Goal: Contribute content: Add original content to the website for others to see

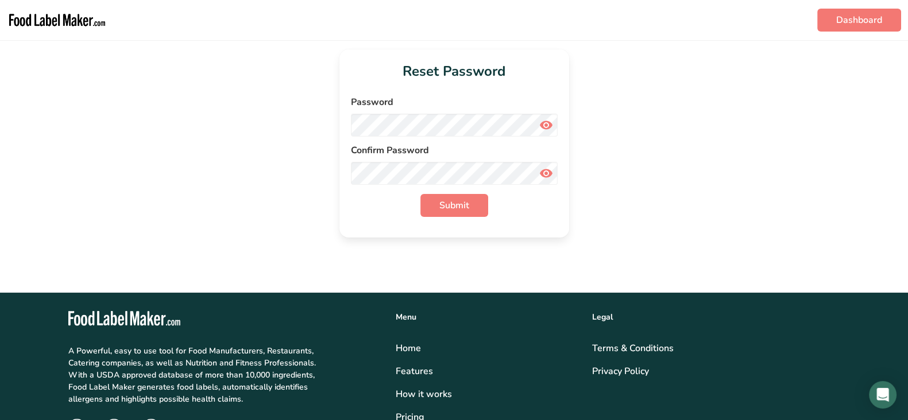
click at [32, 22] on img "main navigation" at bounding box center [57, 20] width 101 height 31
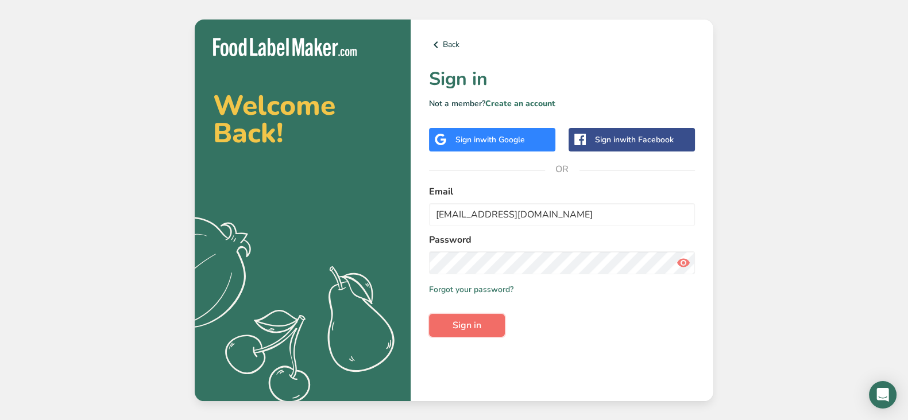
click at [469, 326] on span "Sign in" at bounding box center [467, 326] width 29 height 14
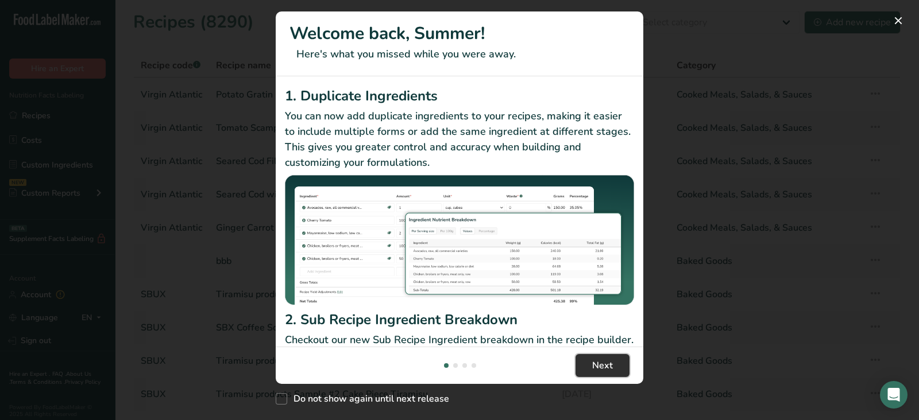
click at [605, 363] on span "Next" at bounding box center [602, 366] width 21 height 14
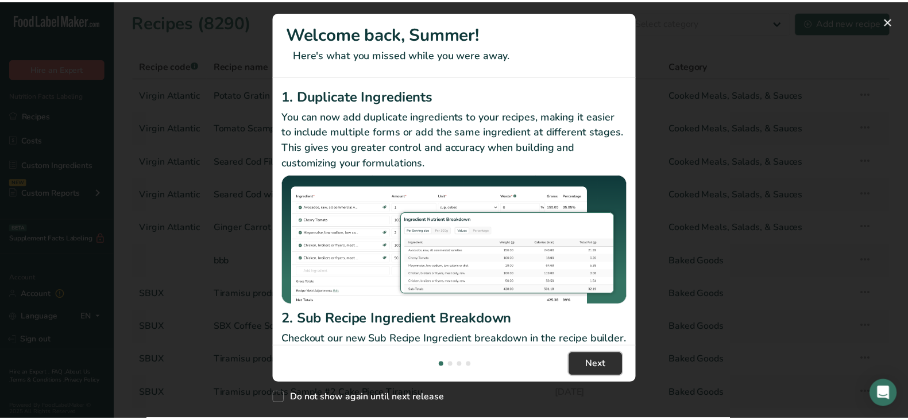
scroll to position [0, 368]
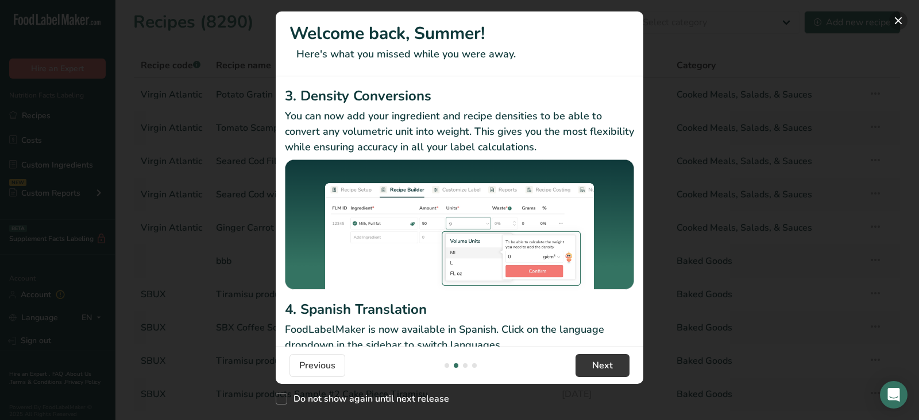
click at [902, 21] on button "New Features" at bounding box center [898, 20] width 18 height 18
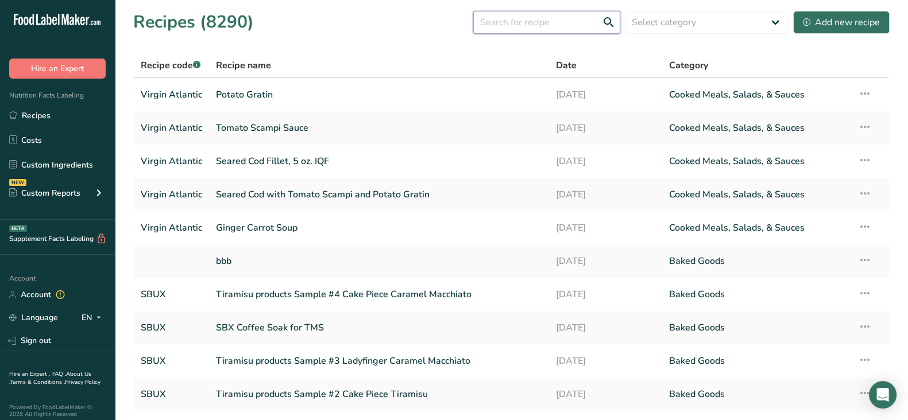
click at [535, 20] on input "text" at bounding box center [546, 22] width 147 height 23
click at [505, 13] on input "text" at bounding box center [546, 22] width 147 height 23
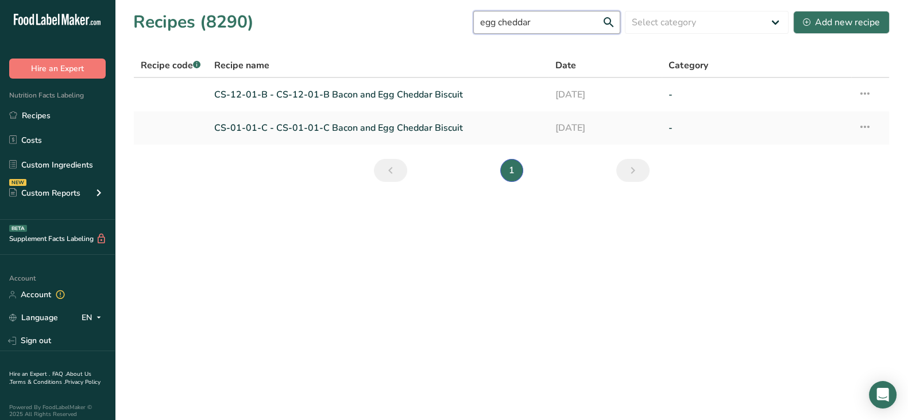
click at [508, 18] on input "egg cheddar" at bounding box center [546, 22] width 147 height 23
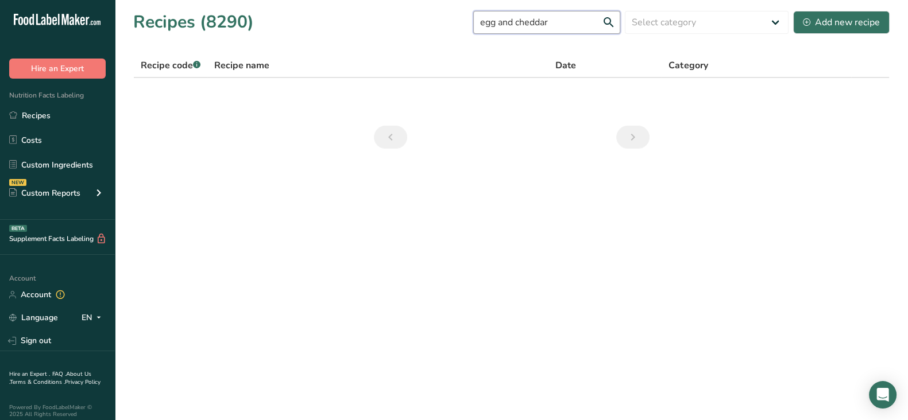
drag, startPoint x: 559, startPoint y: 24, endPoint x: 405, endPoint y: 7, distance: 155.4
click at [408, 6] on section "Recipes (8290) egg and cheddar Select category All Baked Goods Beverages Breakf…" at bounding box center [511, 83] width 793 height 167
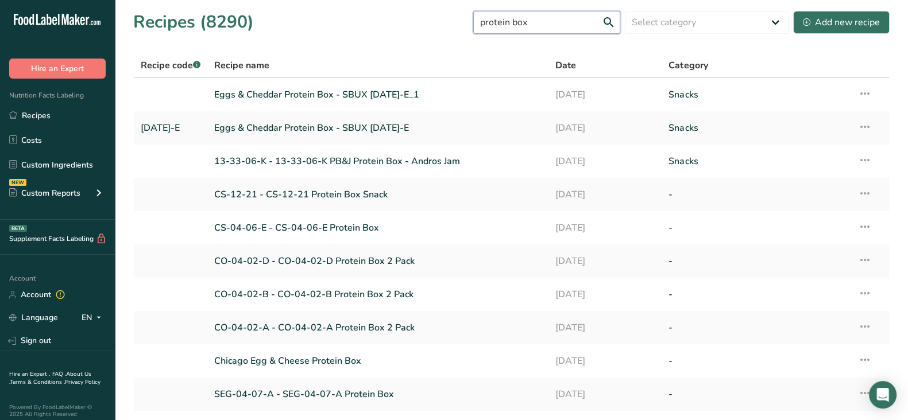
type input "protein box"
click at [400, 90] on link "Eggs & Cheddar Protein Box - SBUX 13-09-16-E_1" at bounding box center [377, 95] width 327 height 24
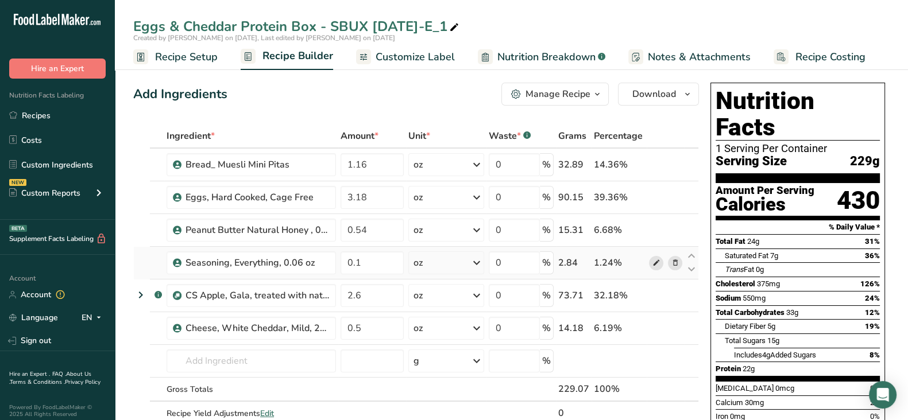
click at [658, 263] on icon at bounding box center [656, 263] width 8 height 12
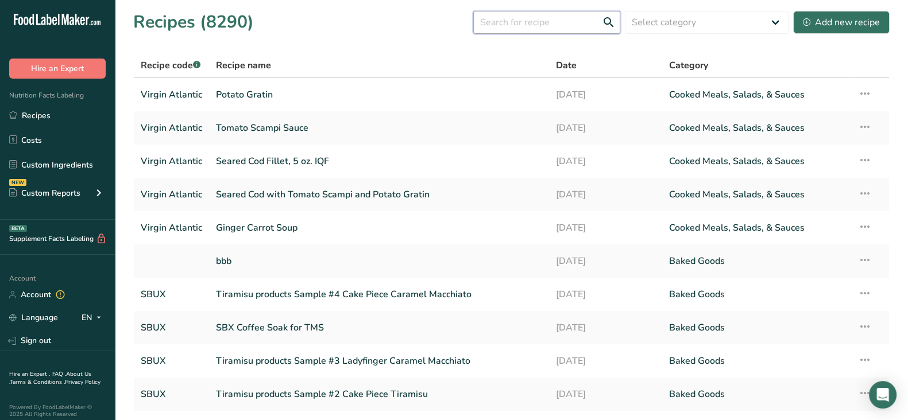
click at [546, 18] on input "text" at bounding box center [546, 22] width 147 height 23
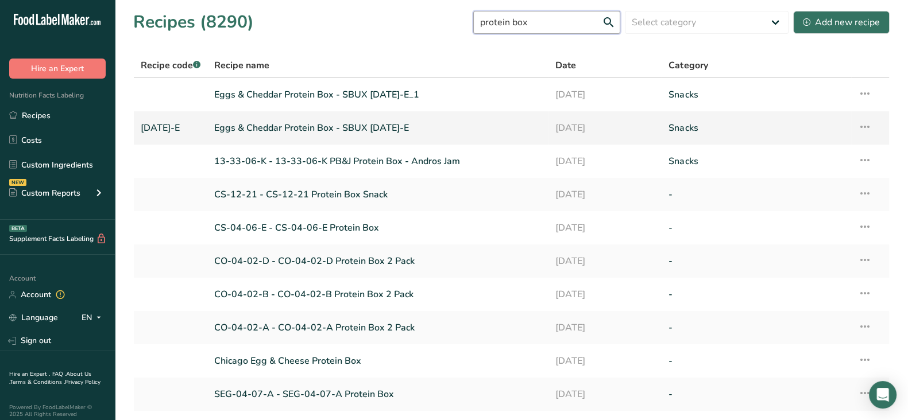
type input "protein box"
drag, startPoint x: 372, startPoint y: 127, endPoint x: 388, endPoint y: 135, distance: 18.0
click at [372, 128] on link "Eggs & Cheddar Protein Box - SBUX 13-09-16-E" at bounding box center [377, 128] width 327 height 24
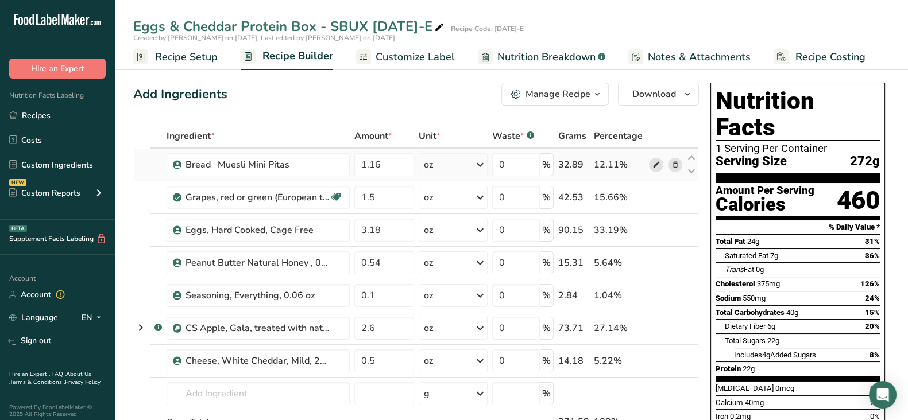
click at [650, 165] on span at bounding box center [656, 165] width 14 height 14
click at [653, 261] on icon at bounding box center [656, 263] width 8 height 12
click at [655, 361] on icon at bounding box center [656, 362] width 8 height 12
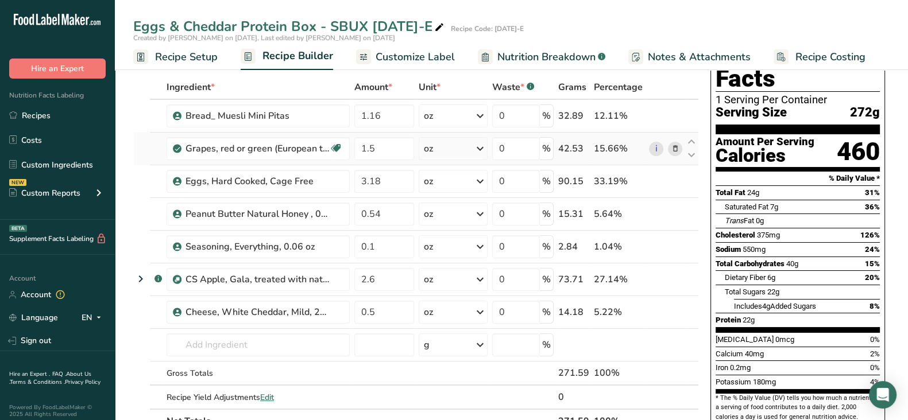
scroll to position [71, 0]
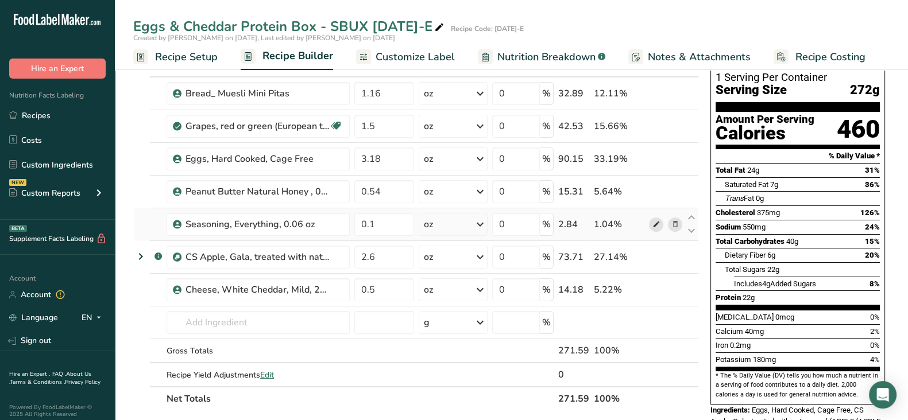
click at [655, 227] on icon at bounding box center [656, 225] width 8 height 12
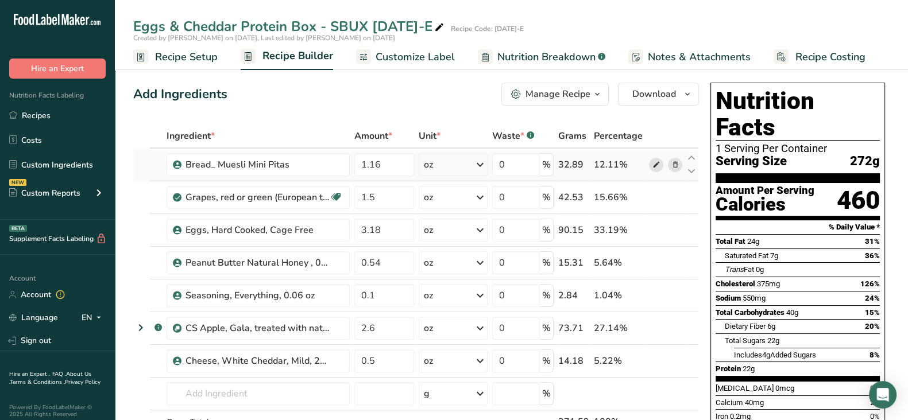
click at [659, 166] on icon at bounding box center [656, 165] width 8 height 12
click at [654, 264] on icon at bounding box center [656, 263] width 8 height 12
click at [655, 295] on icon at bounding box center [656, 296] width 8 height 12
click at [659, 291] on icon at bounding box center [656, 296] width 8 height 12
click at [381, 298] on input "0.1" at bounding box center [384, 295] width 60 height 23
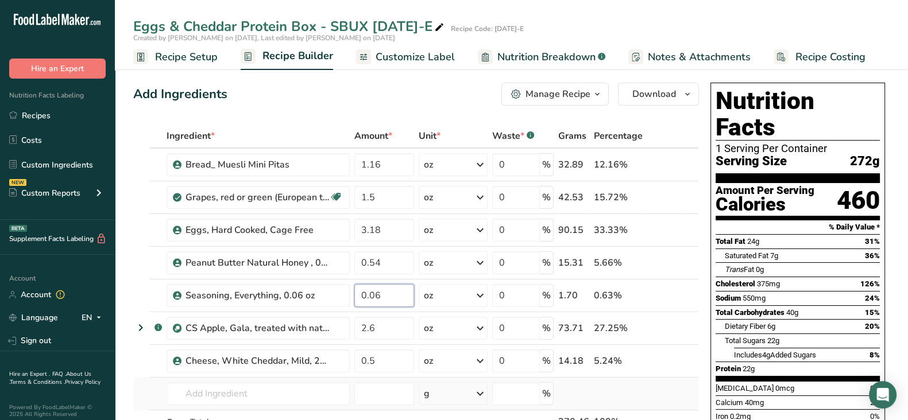
type input "0.06"
click at [629, 396] on div "Ingredient * Amount * Unit * Waste * .a-a{fill:#347362;}.b-a{fill:#fff;} Grams …" at bounding box center [416, 303] width 566 height 358
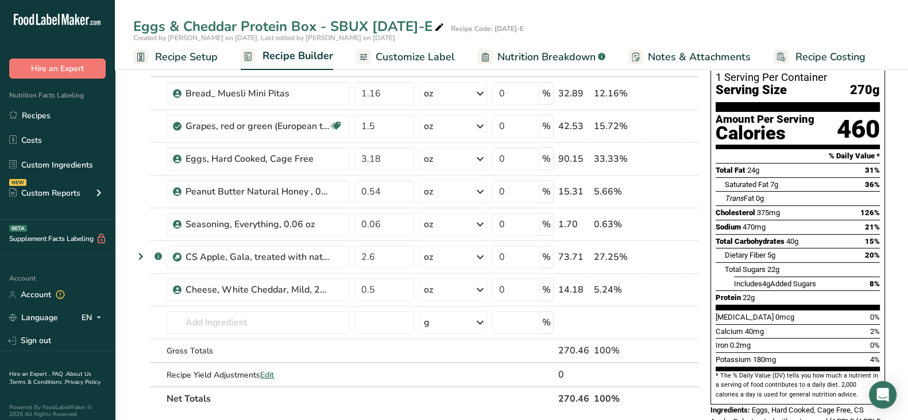
drag, startPoint x: 133, startPoint y: 23, endPoint x: 442, endPoint y: 22, distance: 309.0
click at [442, 22] on div "Eggs & Cheddar Protein Box - SBUX 13-09-16-E" at bounding box center [289, 26] width 313 height 21
click at [445, 22] on div "Eggs & Cheddar Protein Box - SBUX 13-09-16-E Recipe Code: 13-09-16-E" at bounding box center [511, 26] width 793 height 21
copy div "Eggs & Cheddar Protein Box - SBUX 13-09-16-E"
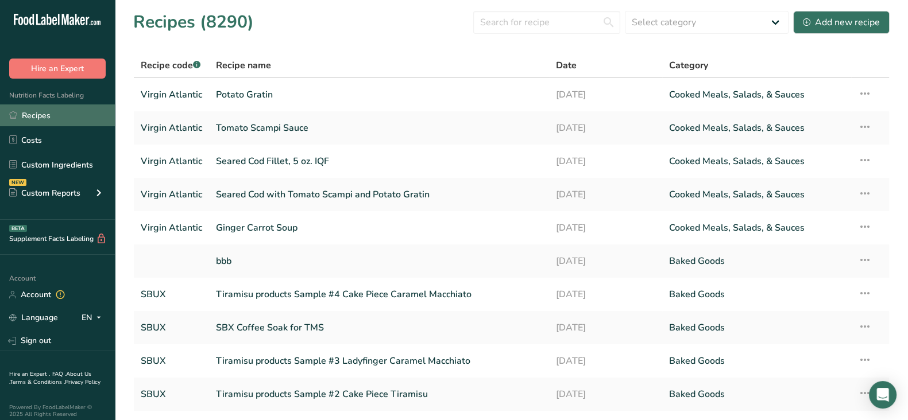
click at [32, 115] on link "Recipes" at bounding box center [57, 116] width 115 height 22
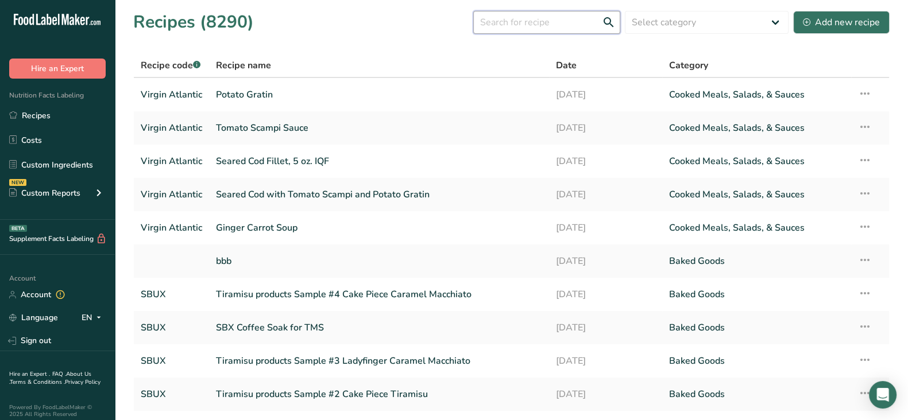
click at [556, 26] on input "text" at bounding box center [546, 22] width 147 height 23
paste input "Eggs & Cheddar Protein Box - SBUX 13-09-16-E"
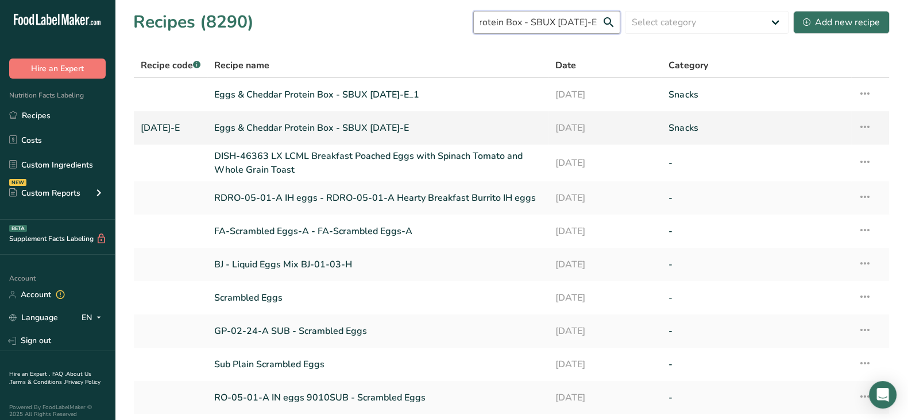
type input "Eggs & Cheddar Protein Box - SBUX 13-09-16-E"
click at [869, 126] on icon at bounding box center [865, 127] width 14 height 21
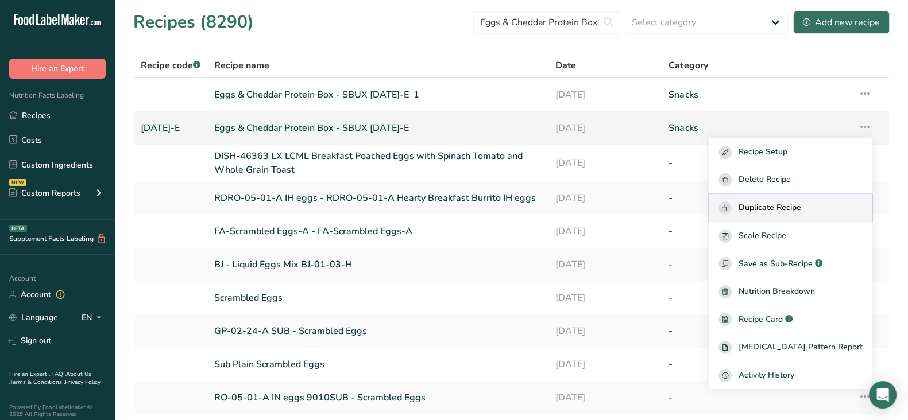
click at [801, 204] on span "Duplicate Recipe" at bounding box center [770, 208] width 63 height 13
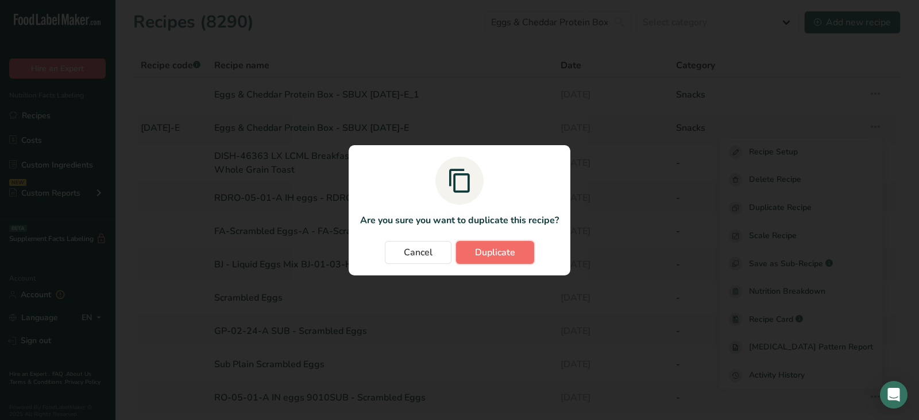
click at [494, 256] on span "Duplicate" at bounding box center [495, 253] width 40 height 14
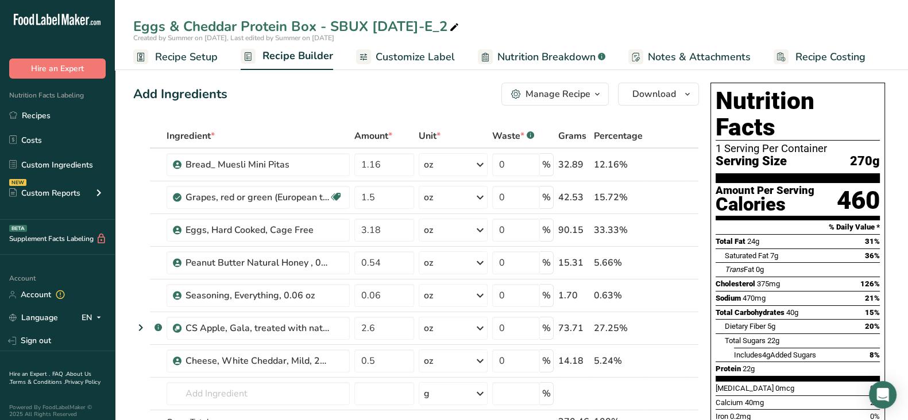
click at [457, 28] on div "Eggs & Cheddar Protein Box - SBUX 13-09-16-E_2" at bounding box center [297, 26] width 328 height 21
drag, startPoint x: 528, startPoint y: 30, endPoint x: 537, endPoint y: 30, distance: 8.6
click at [537, 30] on input "Eggs & Cheddar Protein Box - SBUX 13-09-16-E_with Midas everything SS&G" at bounding box center [511, 26] width 757 height 21
type input "Eggs & Cheddar Protein Box - SBUX 13-09-16-E_with Midas Everything SS&G"
click at [318, 92] on div "Add Ingredients Manage Recipe Delete Recipe Duplicate Recipe Scale Recipe Save …" at bounding box center [416, 94] width 566 height 23
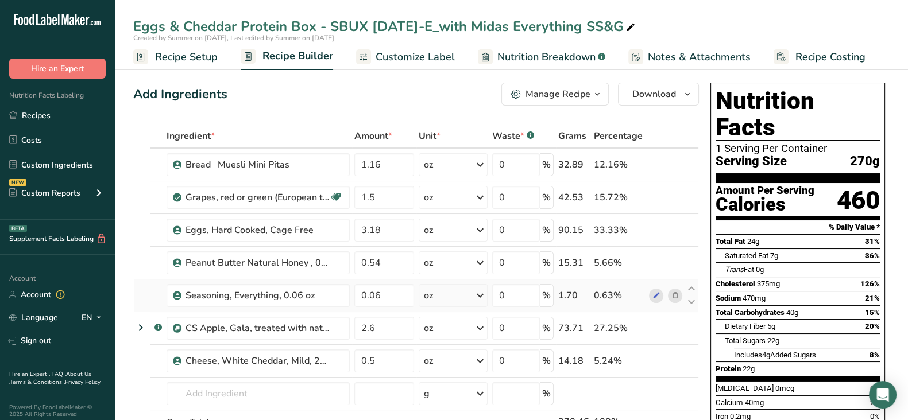
click at [678, 296] on icon at bounding box center [675, 296] width 8 height 12
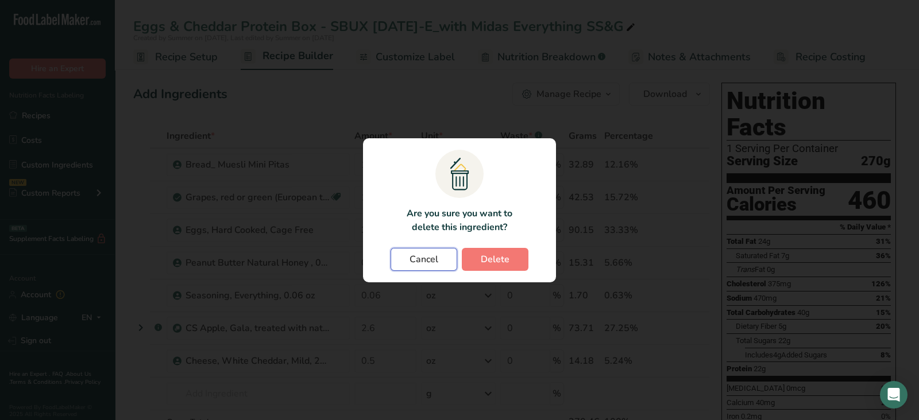
click at [427, 263] on span "Cancel" at bounding box center [424, 260] width 29 height 14
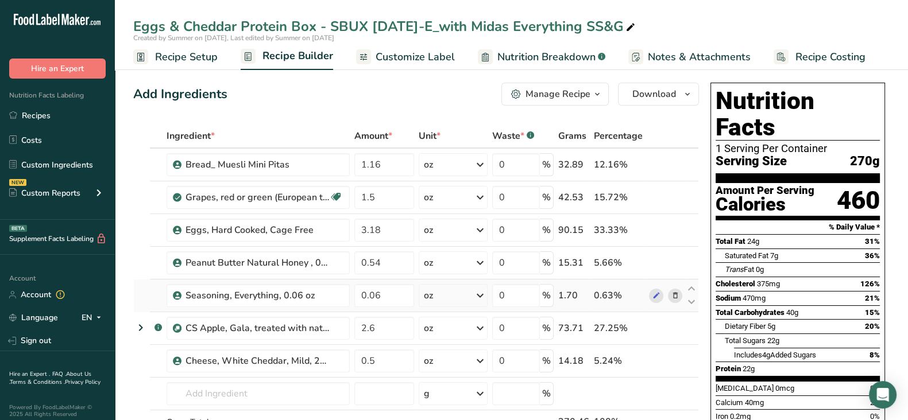
click at [678, 297] on icon at bounding box center [675, 296] width 8 height 12
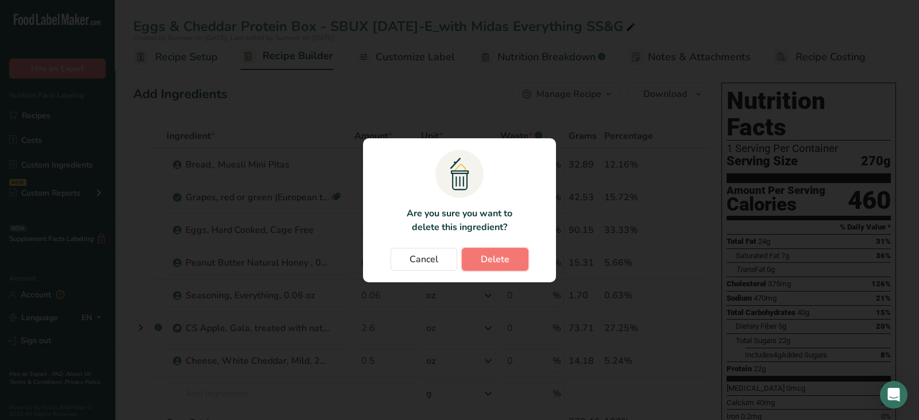
drag, startPoint x: 505, startPoint y: 263, endPoint x: 634, endPoint y: 302, distance: 134.5
click at [506, 263] on span "Delete" at bounding box center [495, 260] width 29 height 14
type input "2.6"
type input "0.5"
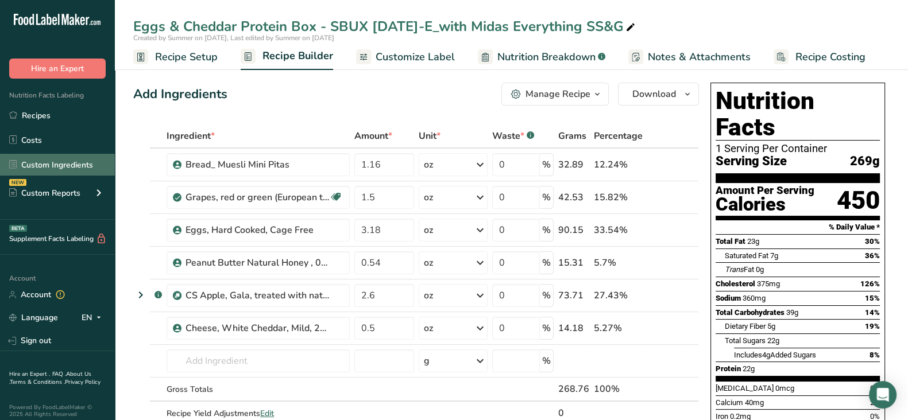
click at [83, 168] on link "Custom Ingredients" at bounding box center [57, 165] width 115 height 22
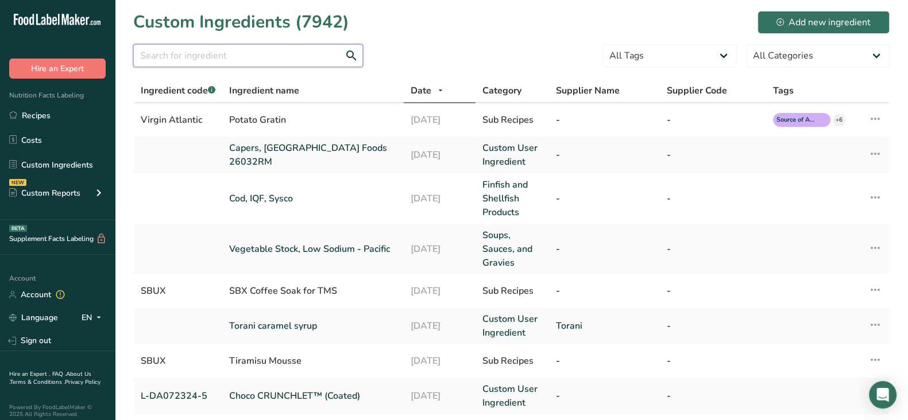
click at [262, 56] on input "text" at bounding box center [248, 55] width 230 height 23
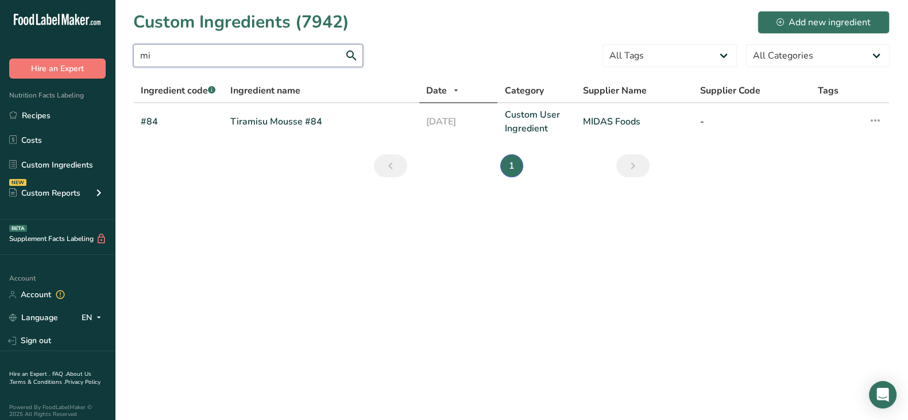
type input "m"
type input "everything"
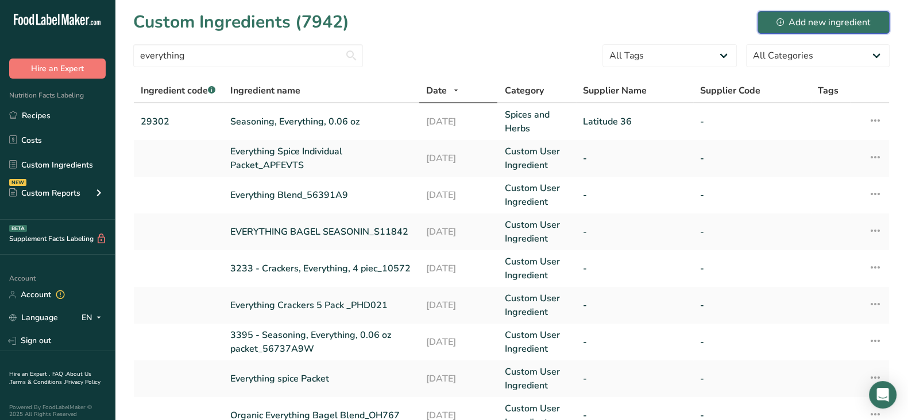
click at [812, 16] on div "Add new ingredient" at bounding box center [824, 23] width 94 height 14
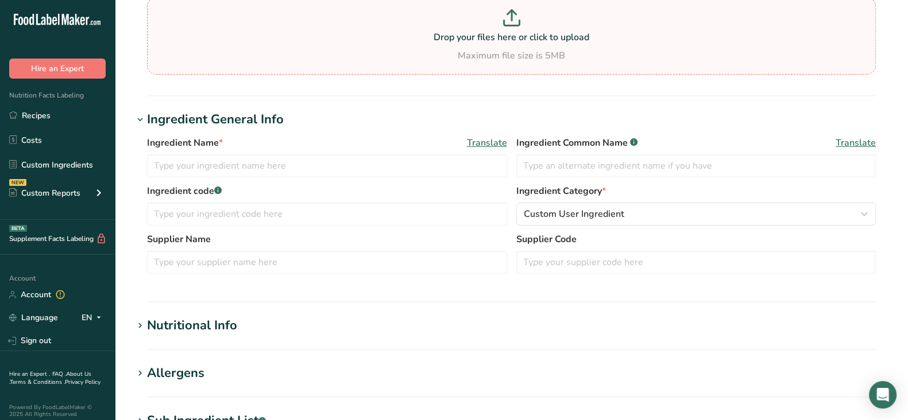
scroll to position [287, 0]
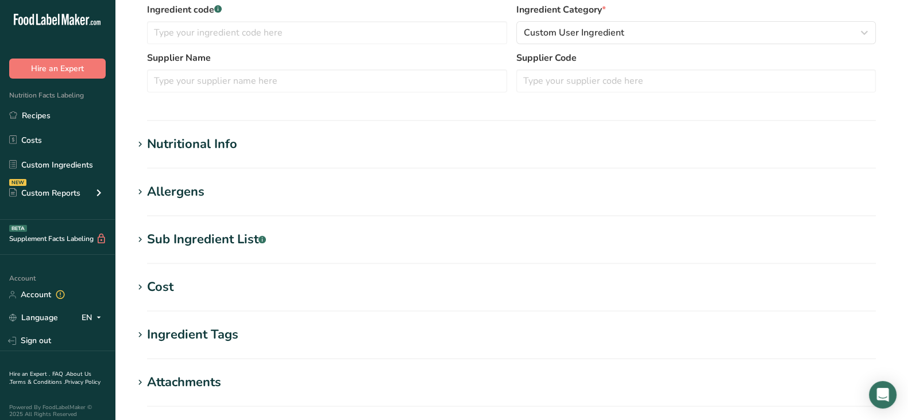
click at [195, 143] on div "Nutritional Info" at bounding box center [192, 144] width 90 height 19
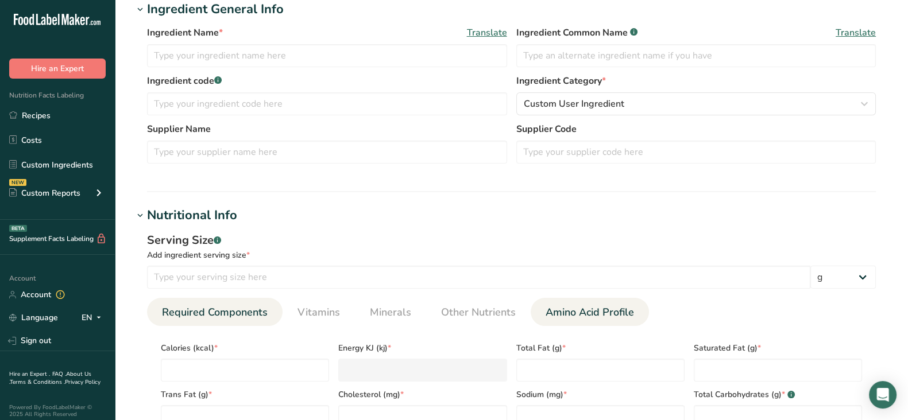
scroll to position [0, 0]
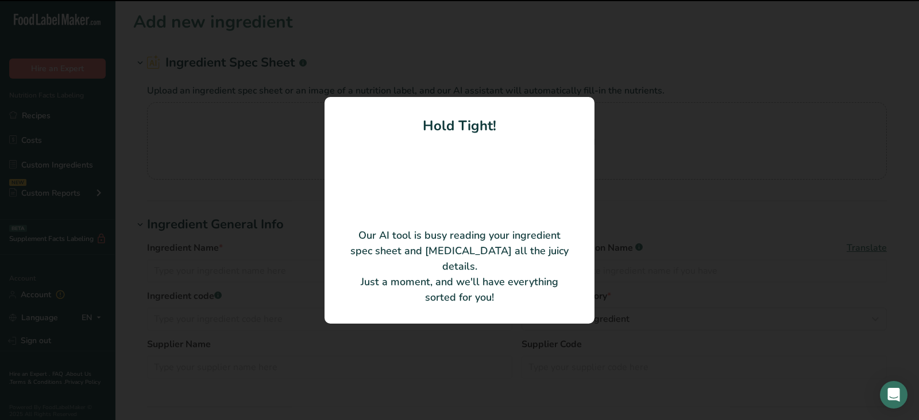
type input "Everything SS & G"
type input "Midas Foods International"
type input "AS786045"
type input "100"
type input "465.3705"
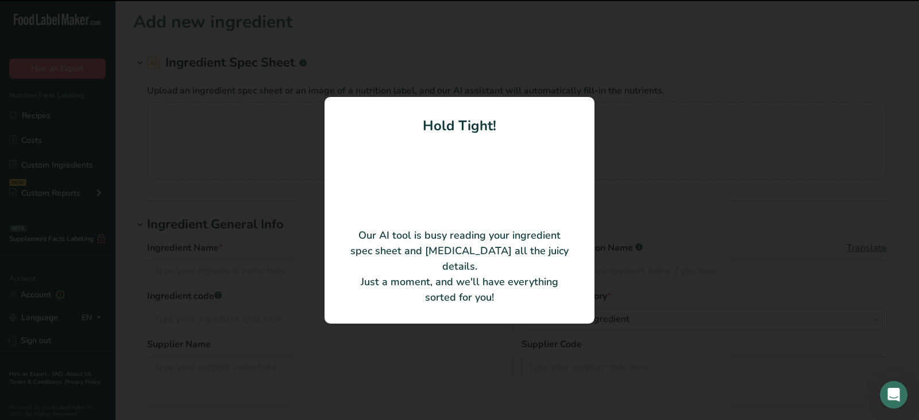
type KJ "1947.11"
type Fat "29.2621"
type Fat "3.8175"
type Fat "0.0512"
type input "0.0512"
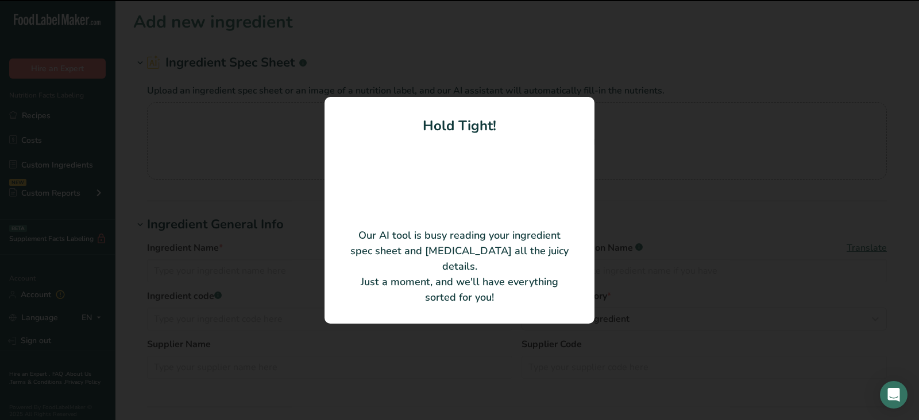
type input "1335.3117"
type Carbohydrates "43.1941"
type Fiber "15.7079"
type Sugars "2.1526"
type Sugars "0"
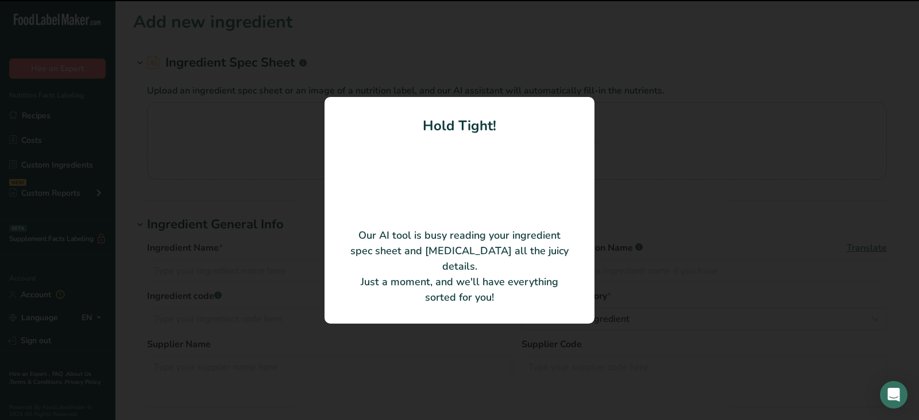
type input "15.196"
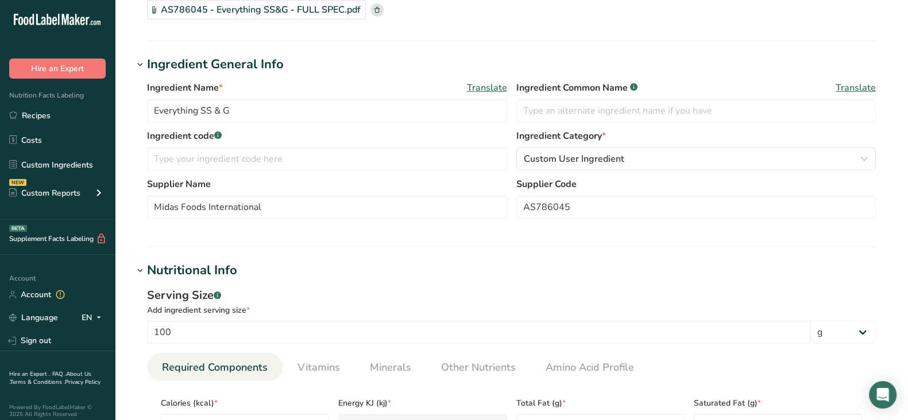
scroll to position [287, 0]
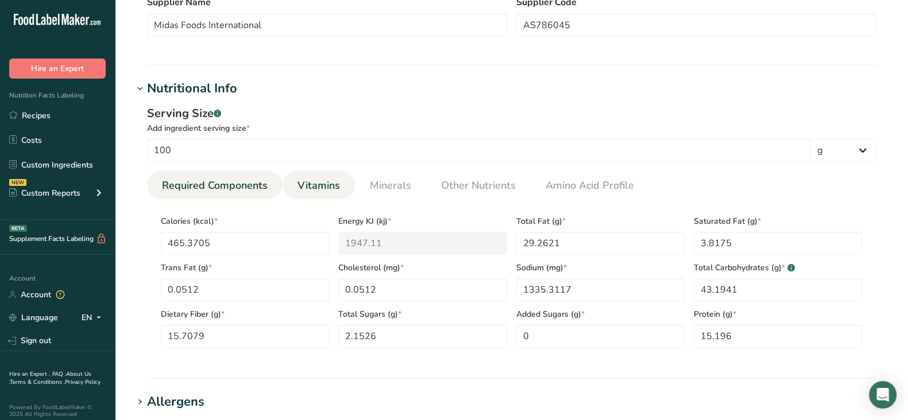
click at [316, 178] on span "Vitamins" at bounding box center [319, 186] width 43 height 16
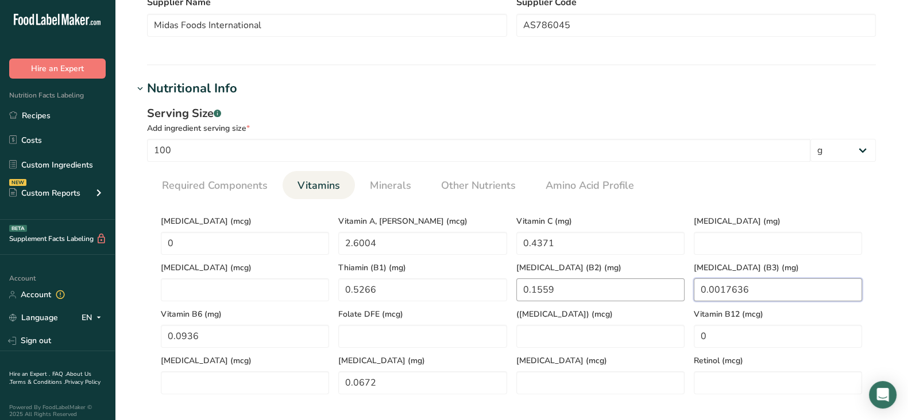
drag, startPoint x: 718, startPoint y: 290, endPoint x: 671, endPoint y: 290, distance: 47.1
click at [671, 290] on div "Vitamin D (mcg) 0 Vitamin A, RAE (mcg) 2.6004 Vitamin C (mg) 0.4371 Vitamin E (…" at bounding box center [511, 302] width 711 height 186
click at [707, 288] on \(B3\) "17636" at bounding box center [778, 290] width 168 height 23
type \(B3\) "1.7636"
click at [399, 187] on span "Minerals" at bounding box center [390, 186] width 41 height 16
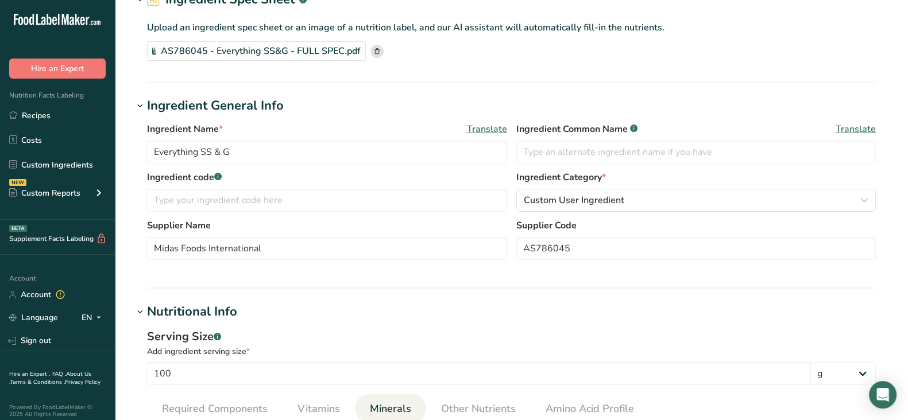
scroll to position [0, 0]
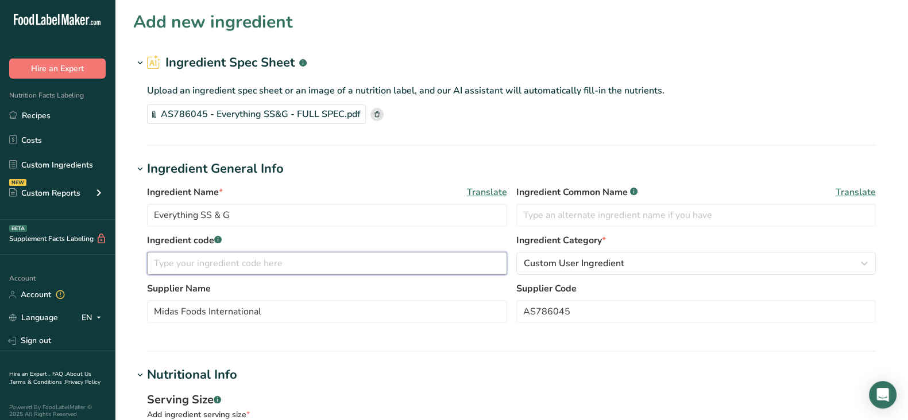
click at [228, 261] on input "text" at bounding box center [327, 263] width 360 height 23
paste input "AS786045"
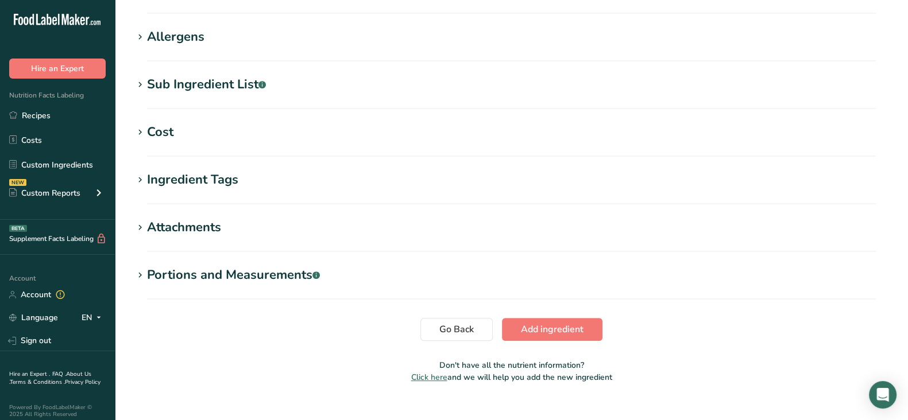
scroll to position [716, 0]
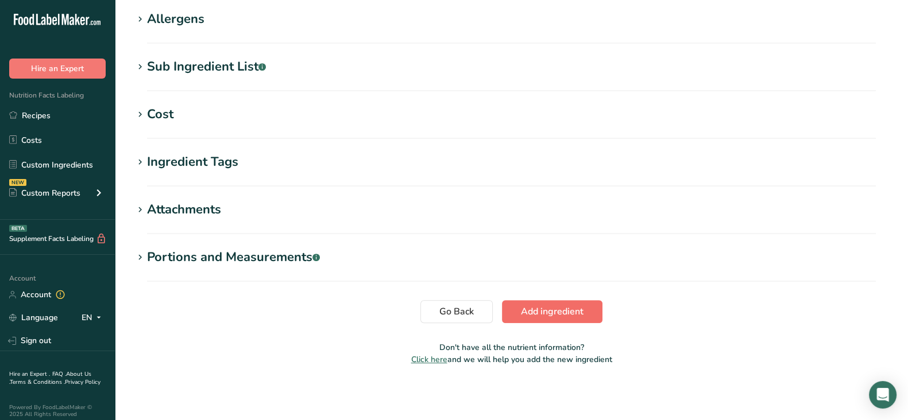
type input "AS786045"
click at [554, 308] on span "Add ingredient" at bounding box center [552, 312] width 63 height 14
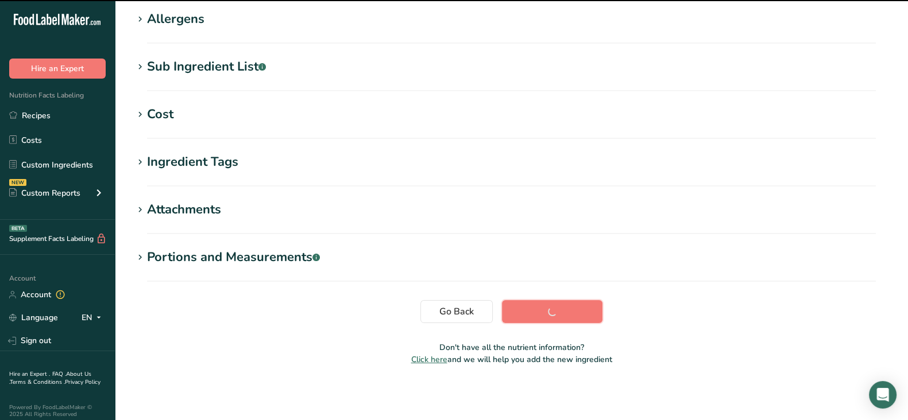
scroll to position [0, 0]
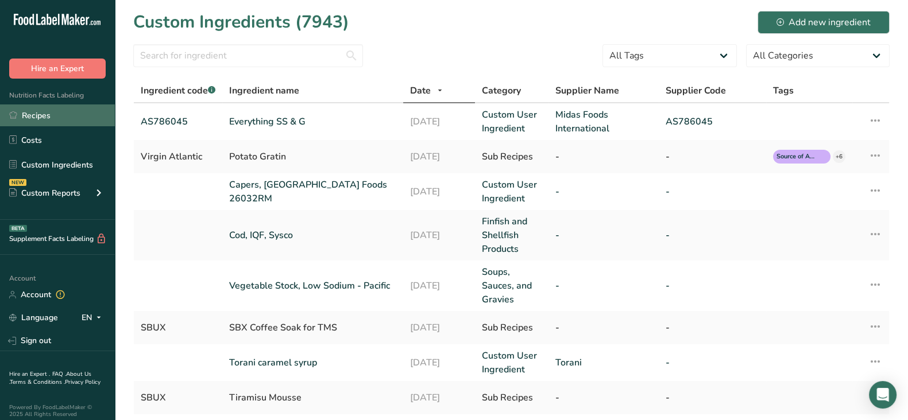
drag, startPoint x: 56, startPoint y: 113, endPoint x: 80, endPoint y: 114, distance: 24.2
click at [56, 113] on link "Recipes" at bounding box center [57, 116] width 115 height 22
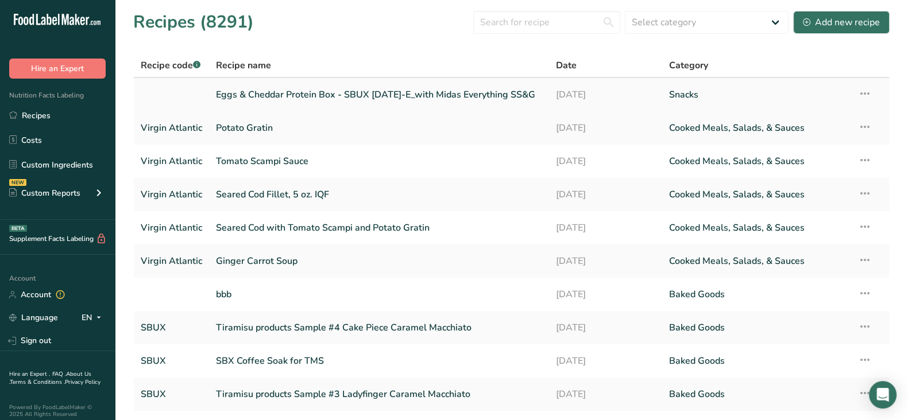
click at [399, 91] on link "Eggs & Cheddar Protein Box - SBUX 13-09-16-E_with Midas Everything SS&G" at bounding box center [379, 95] width 326 height 24
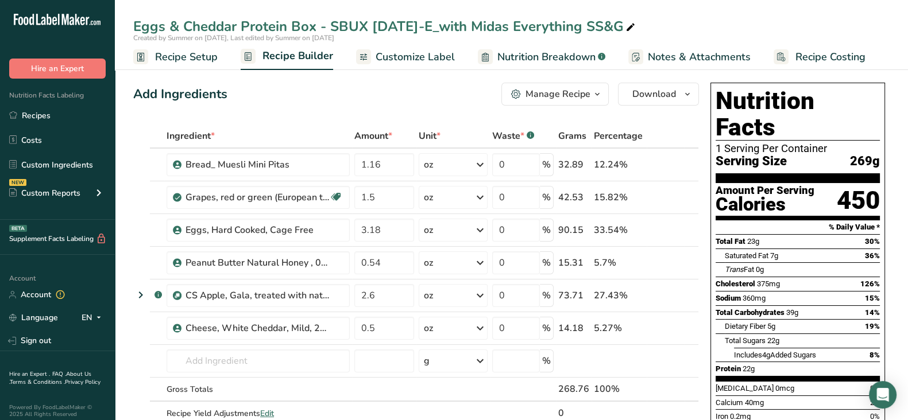
click at [191, 49] on span "Recipe Setup" at bounding box center [186, 57] width 63 height 16
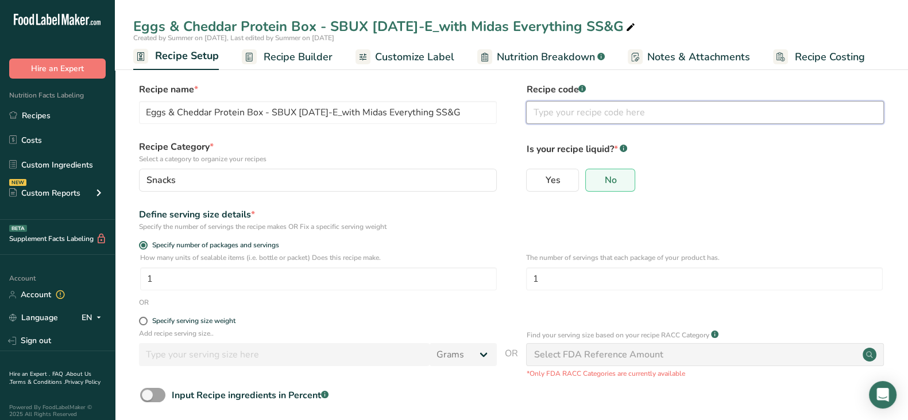
click at [584, 104] on input "text" at bounding box center [705, 112] width 358 height 23
drag, startPoint x: 272, startPoint y: 111, endPoint x: 349, endPoint y: 112, distance: 77.0
click at [349, 112] on input "Eggs & Cheddar Protein Box - SBUX 13-09-16-E_with Midas Everything SS&G" at bounding box center [318, 112] width 358 height 23
drag, startPoint x: 578, startPoint y: 113, endPoint x: 447, endPoint y: 112, distance: 131.0
click at [447, 112] on div "Recipe name * Eggs & Cheddar Protein Box - SBUX 13-09-16-E_with Midas Everythin…" at bounding box center [511, 107] width 757 height 48
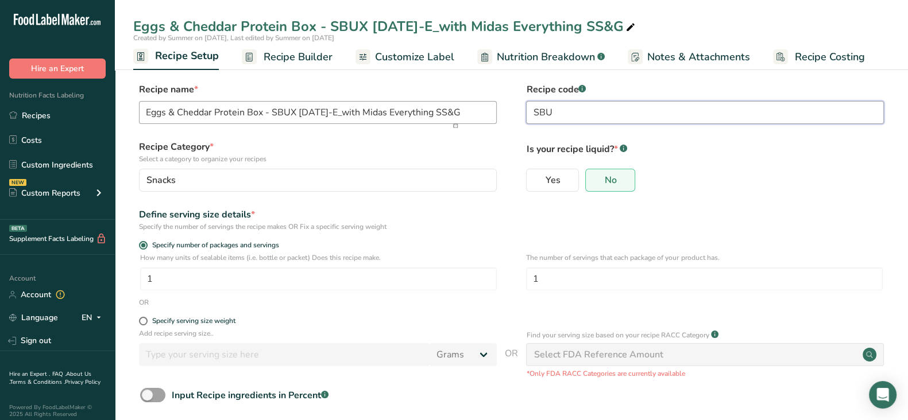
paste input "X 13-09-16-E"
type input "SBUX 13-09-16-E"
click at [280, 60] on span "Recipe Builder" at bounding box center [298, 57] width 69 height 16
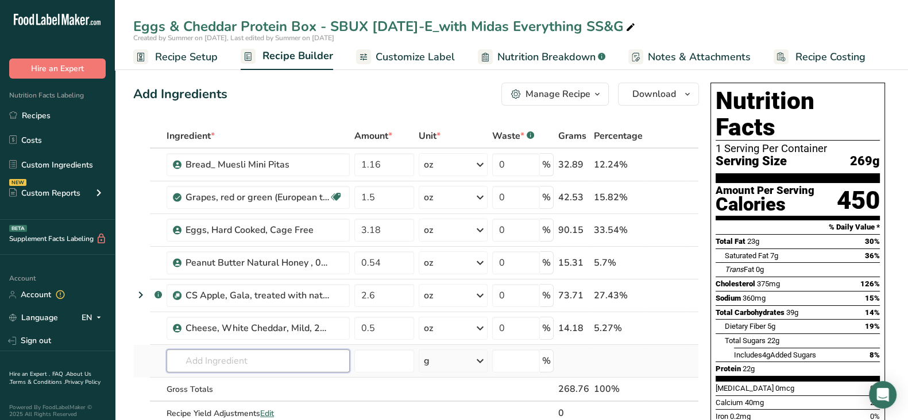
click at [268, 362] on input "text" at bounding box center [258, 361] width 183 height 23
click at [204, 368] on input "text" at bounding box center [258, 361] width 183 height 23
paste input "AS786045"
type input "AS786045"
click at [269, 321] on p "AS786045 Everything SS & G" at bounding box center [234, 321] width 117 height 12
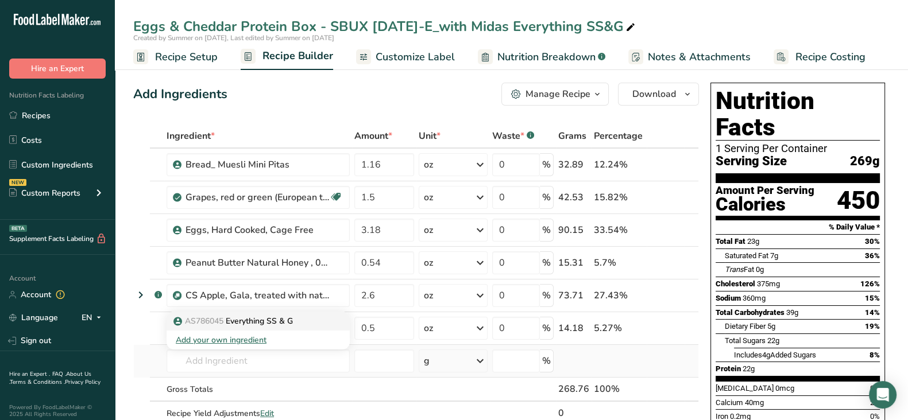
type input "Everything SS & G"
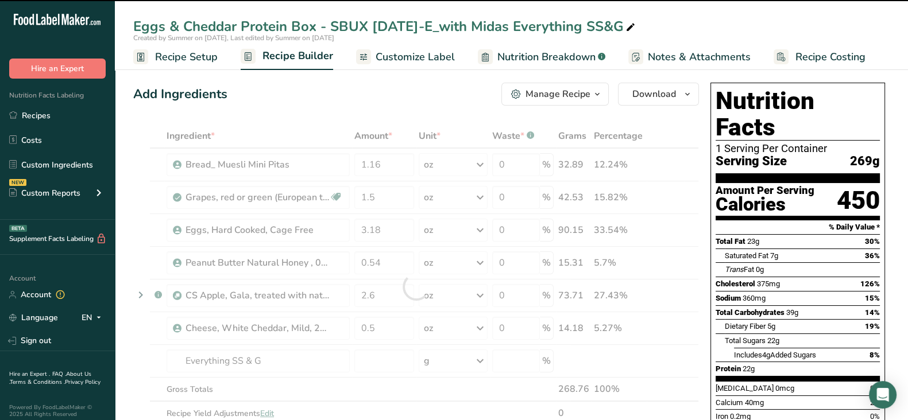
type input "0"
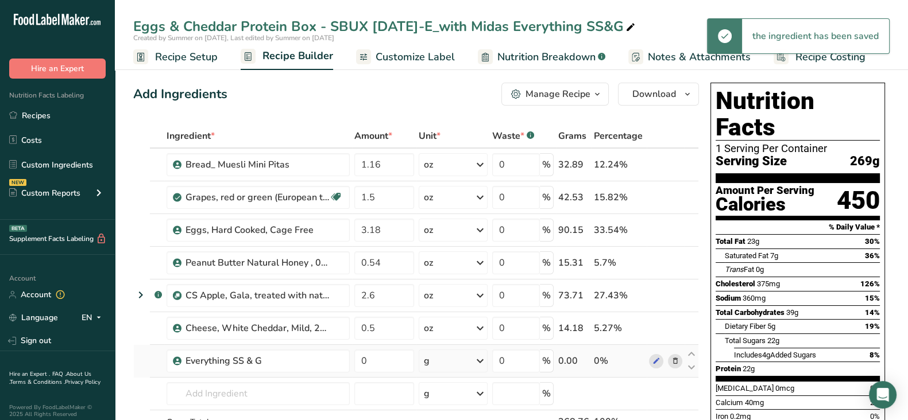
click at [425, 363] on div "g" at bounding box center [427, 361] width 6 height 14
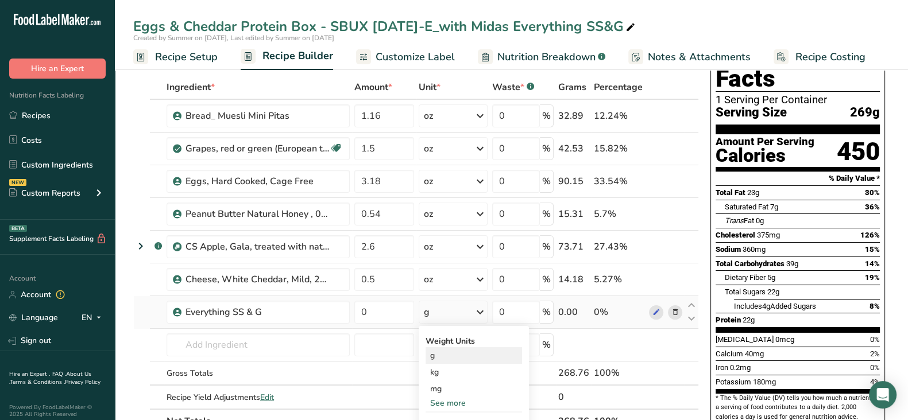
scroll to position [71, 0]
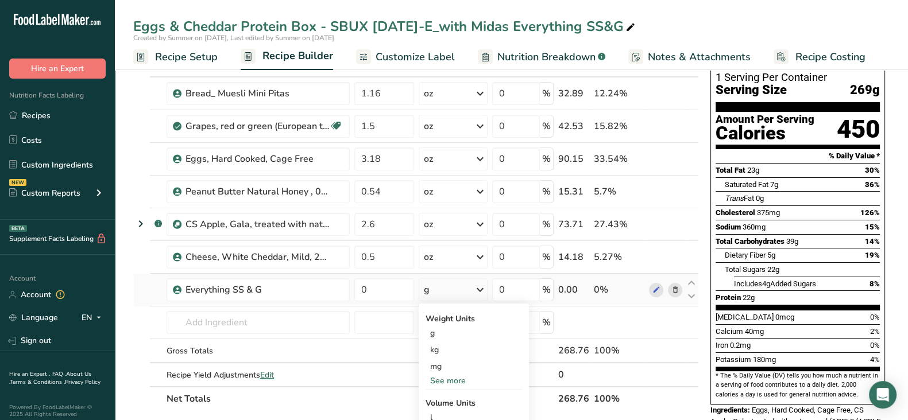
click at [460, 381] on div "See more" at bounding box center [474, 381] width 97 height 12
click at [454, 412] on div "oz" at bounding box center [474, 416] width 97 height 17
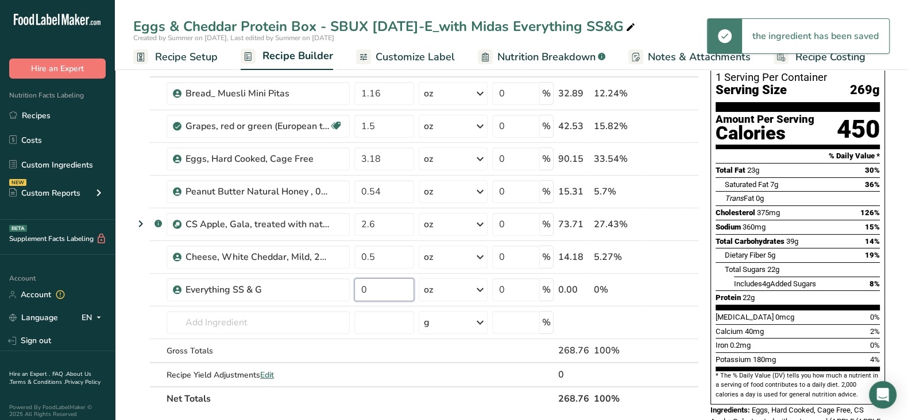
click at [377, 288] on input "0" at bounding box center [384, 290] width 60 height 23
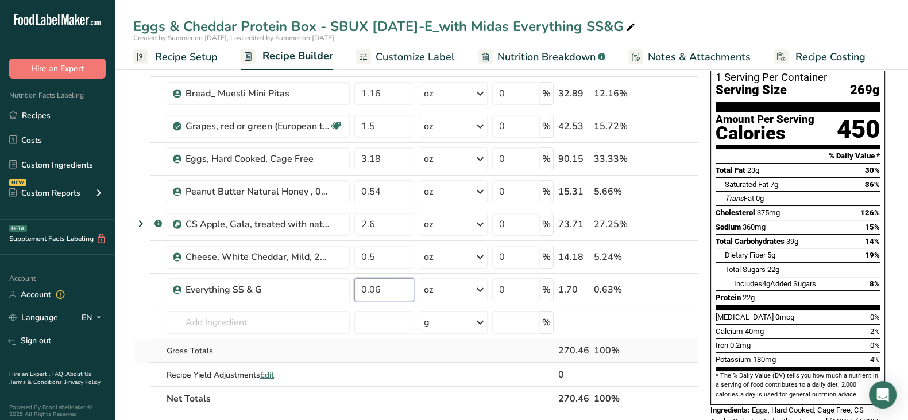
type input "0.06"
click at [354, 360] on div "Ingredient * Amount * Unit * Waste * .a-a{fill:#347362;}.b-a{fill:#fff;} Grams …" at bounding box center [416, 232] width 566 height 358
click at [654, 255] on icon at bounding box center [656, 258] width 8 height 12
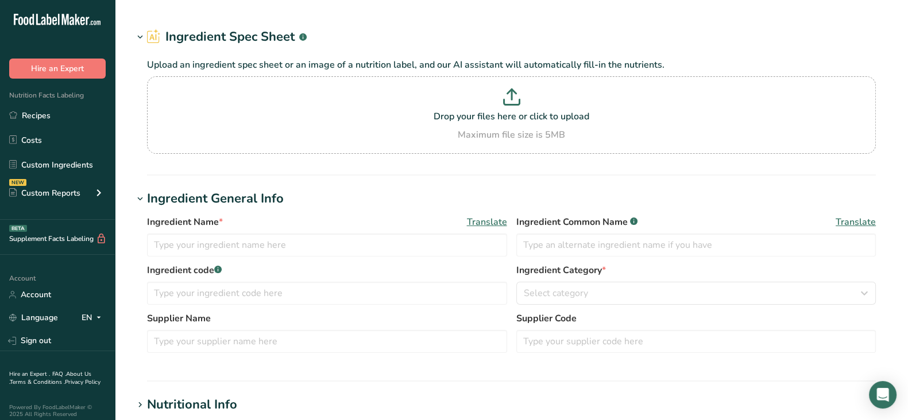
type input "Seasoning, Everything, 0.06 oz"
type input "29302"
type input "Latitude 36"
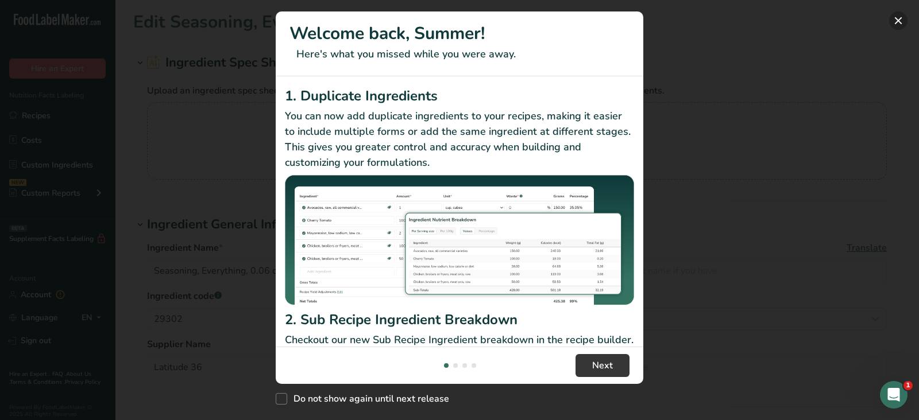
click at [896, 14] on button "New Features" at bounding box center [898, 20] width 18 height 18
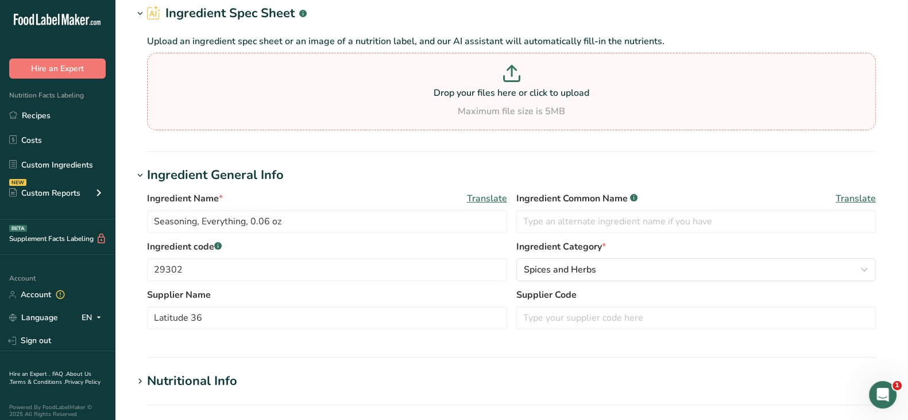
scroll to position [71, 0]
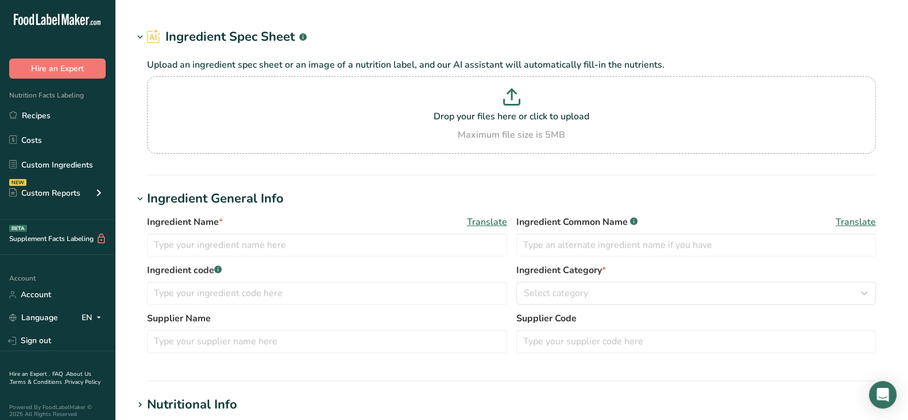
type input "Bread_ Muesli Mini Pitas"
type input "10501"
type input "[PERSON_NAME]"
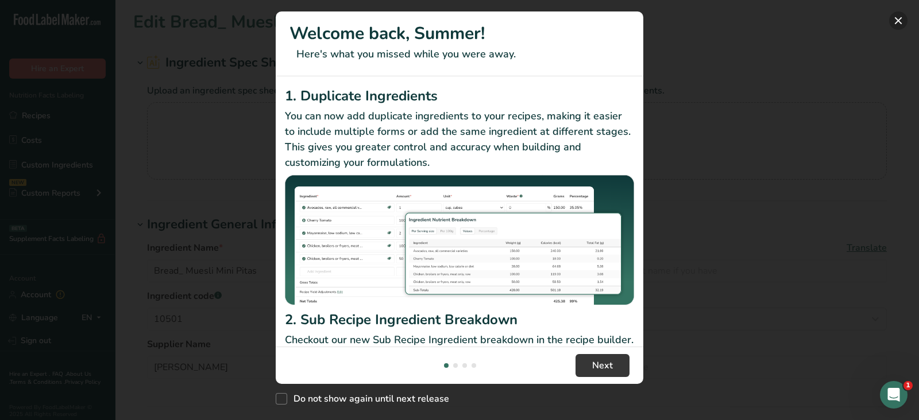
click at [896, 16] on button "New Features" at bounding box center [898, 20] width 18 height 18
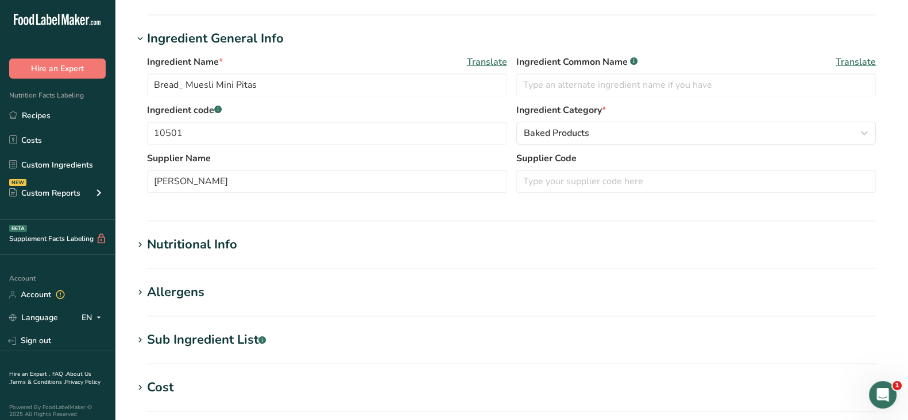
scroll to position [215, 0]
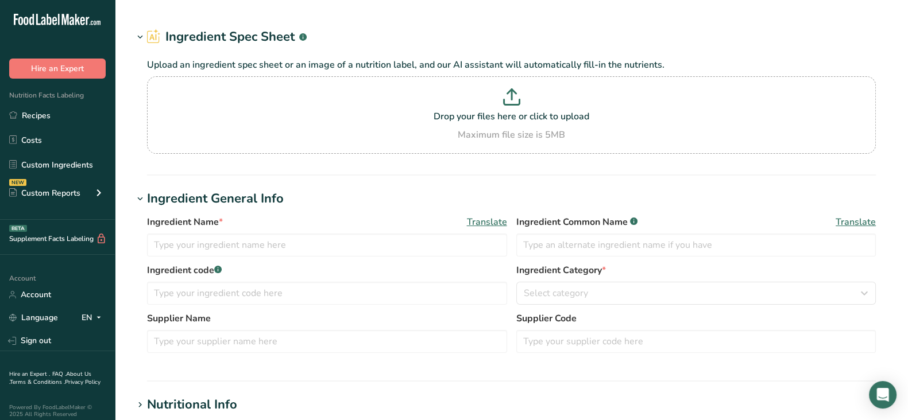
type input "Peanut Butter Natural Honey , 0.5 oz PC"
type input "84429"
type input "Justin's Nut Butters"
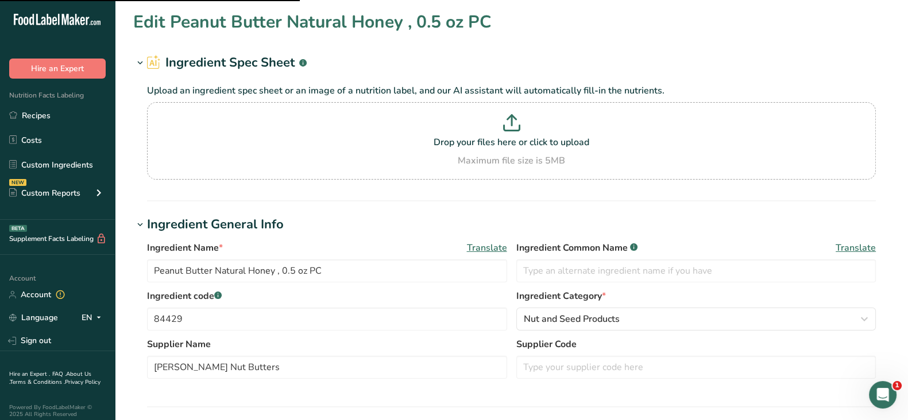
scroll to position [215, 0]
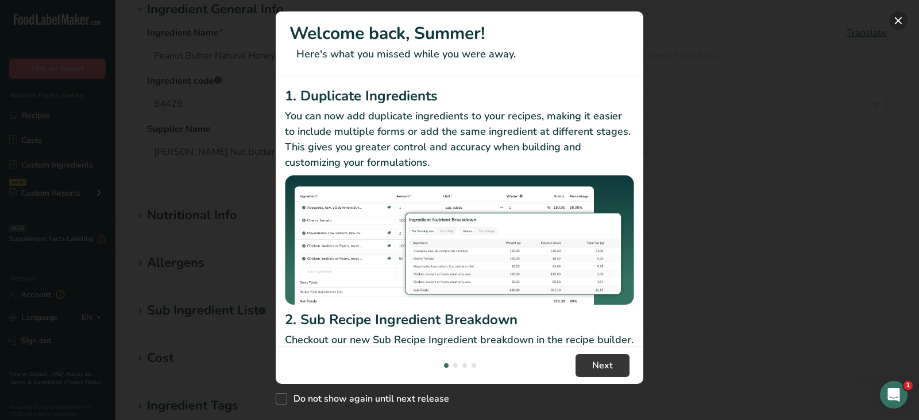
click at [898, 16] on button "New Features" at bounding box center [898, 20] width 18 height 18
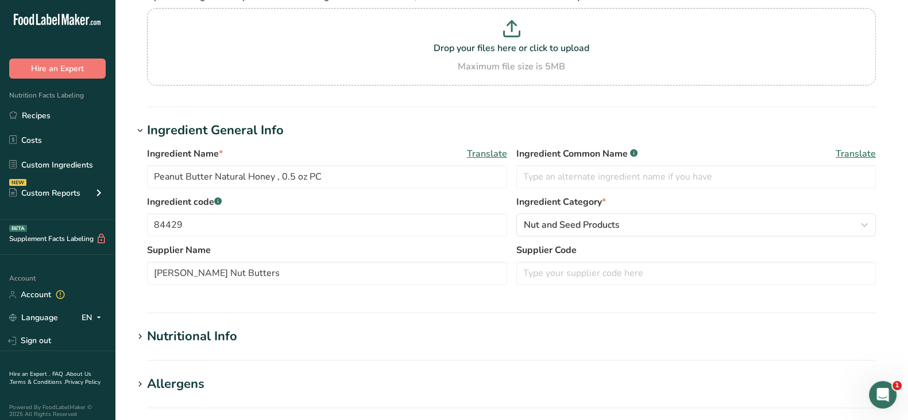
scroll to position [0, 0]
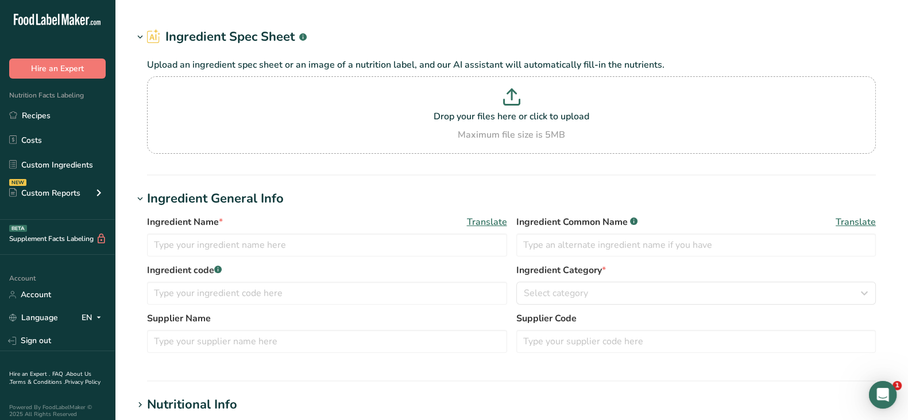
type input "Cheese, White Cheddar, Mild, 2oz per Slice"
type input "STK18093"
type input "[PERSON_NAME]"
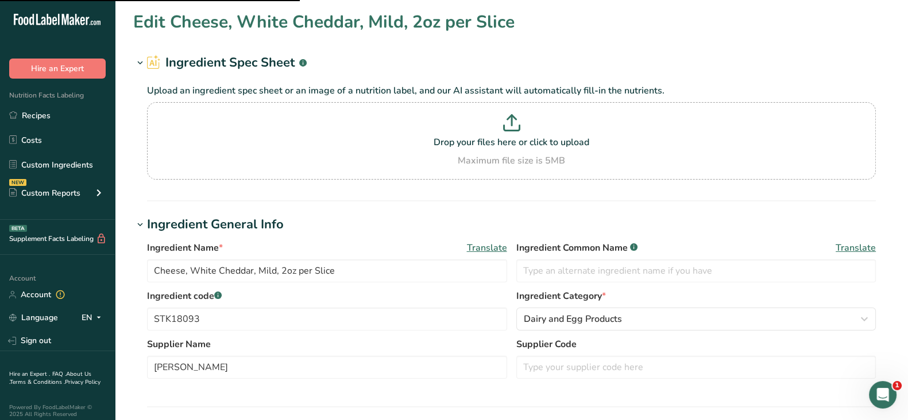
scroll to position [143, 0]
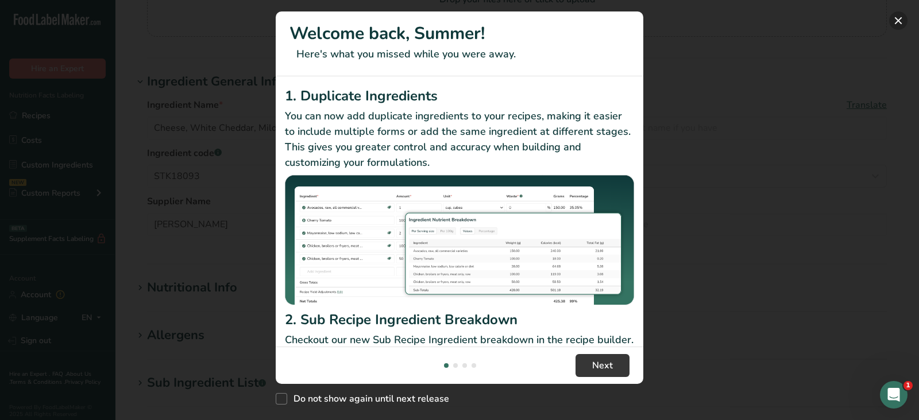
click at [893, 22] on button "New Features" at bounding box center [898, 20] width 18 height 18
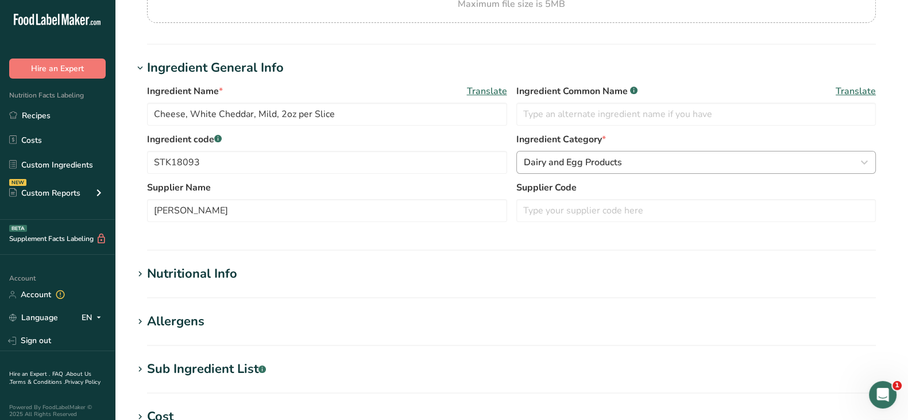
scroll to position [0, 0]
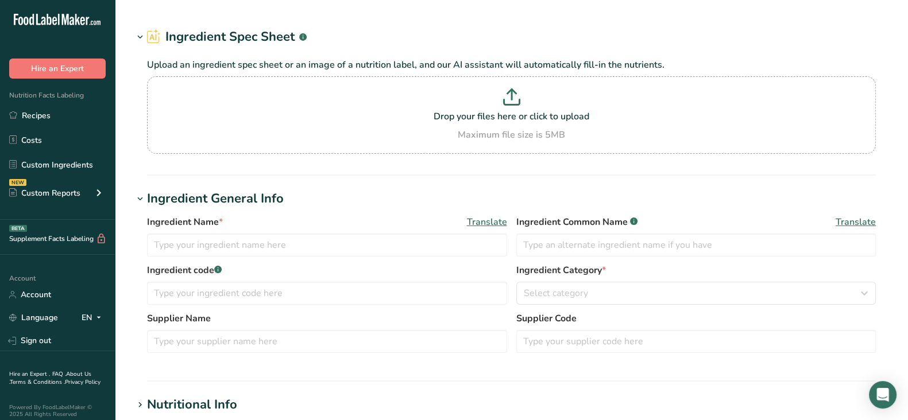
type input "Seasoning, Everything, 0.06 oz"
type input "29302"
type input "Latitude 36"
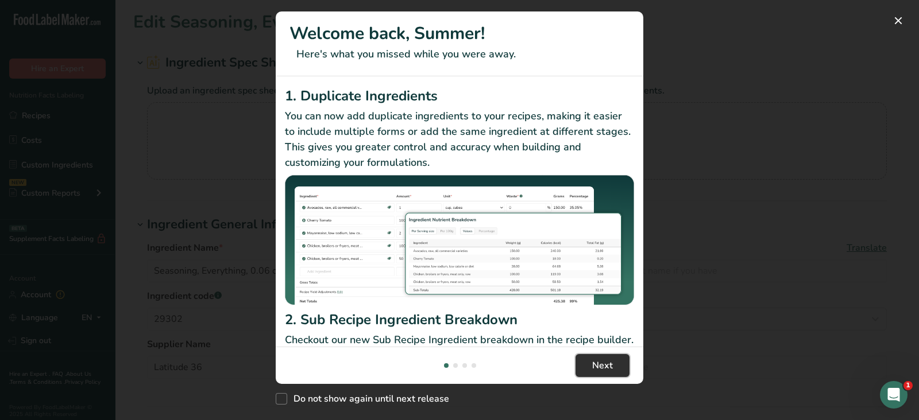
click at [601, 371] on span "Next" at bounding box center [602, 366] width 21 height 14
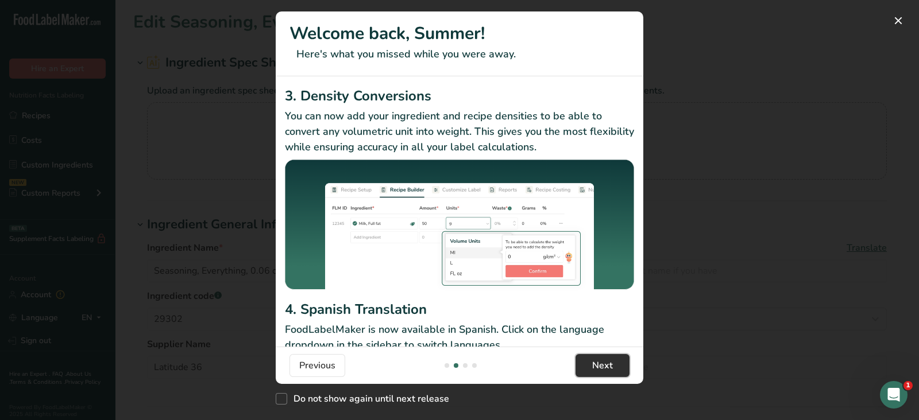
click at [603, 368] on span "Next" at bounding box center [602, 366] width 21 height 14
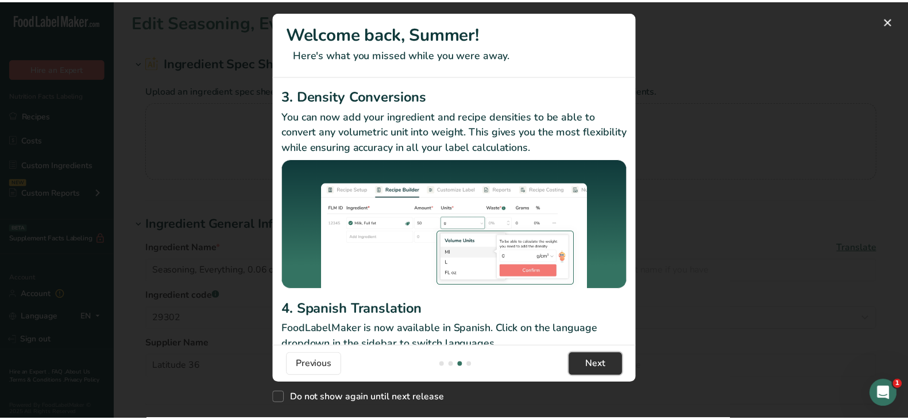
scroll to position [0, 735]
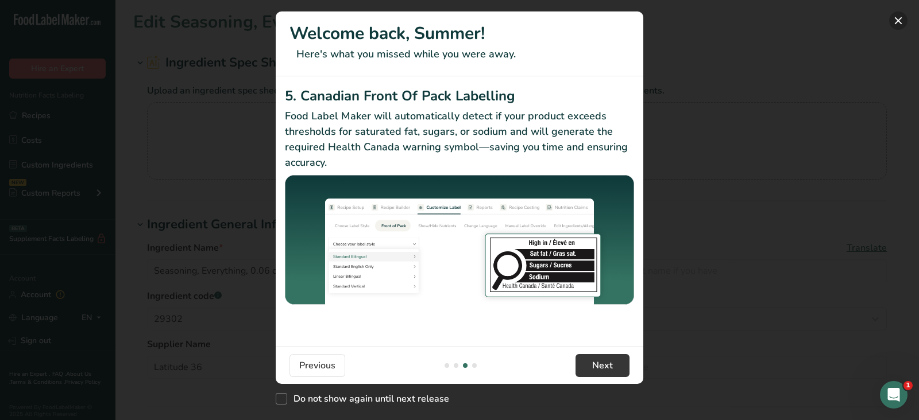
click at [900, 16] on button "New Features" at bounding box center [898, 20] width 18 height 18
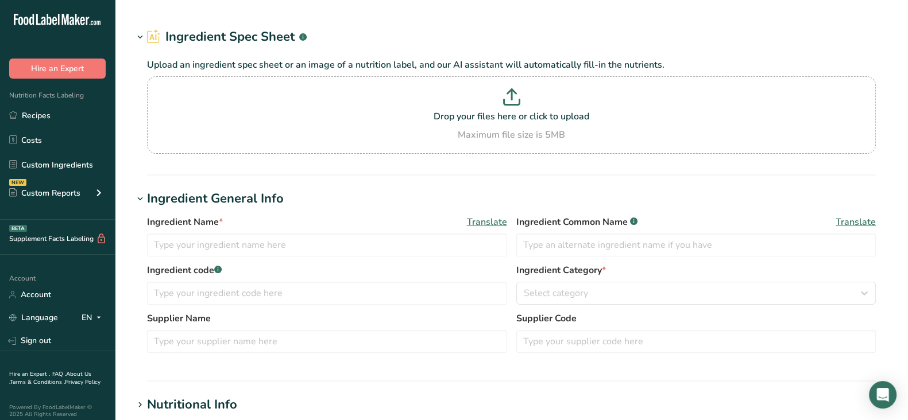
type input "Bread_ Muesli Mini Pitas"
type input "10501"
type input "Ozery Bakery"
type input "33"
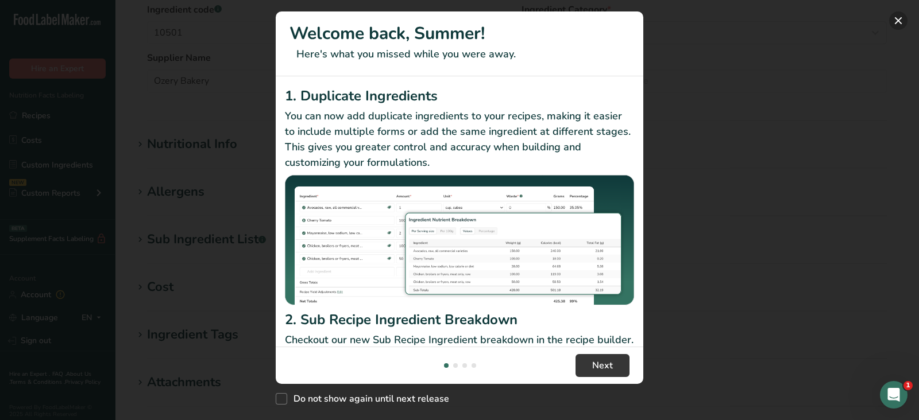
click at [896, 18] on button "New Features" at bounding box center [898, 20] width 18 height 18
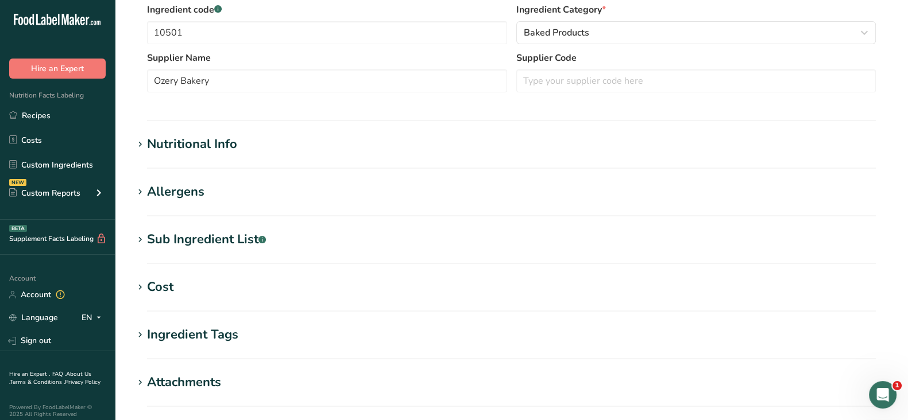
click at [189, 149] on div "Nutritional Info" at bounding box center [192, 144] width 90 height 19
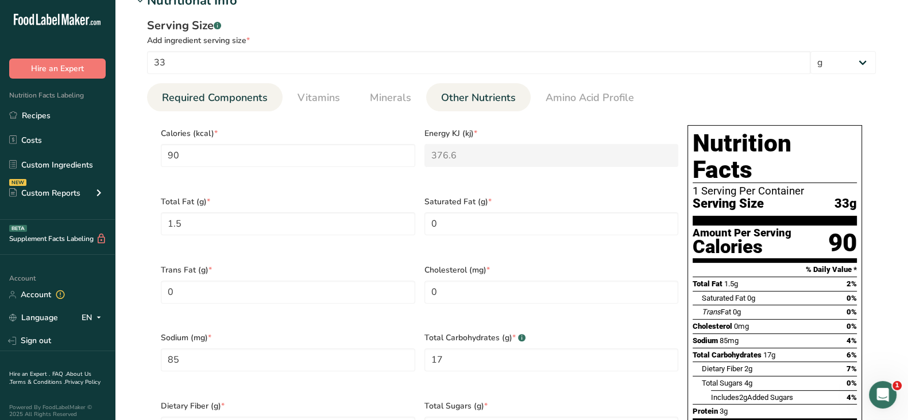
scroll to position [502, 0]
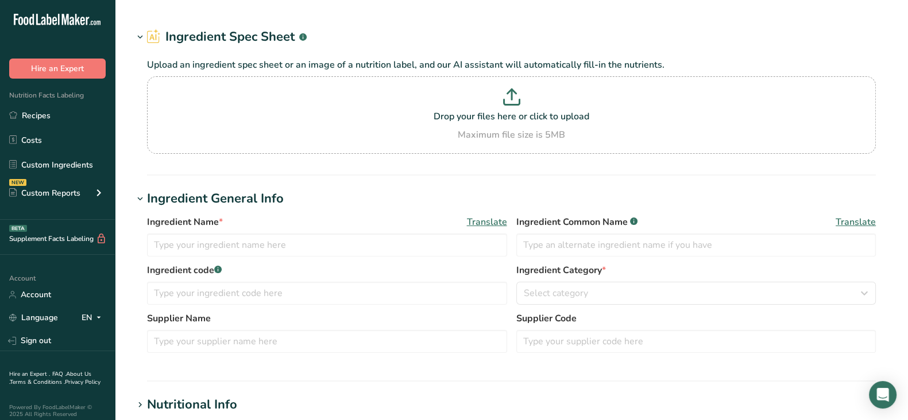
type input "Peanut Butter Natural Honey , 0.5 oz PC"
type input "84429"
type input "[PERSON_NAME]'s Nut Butters"
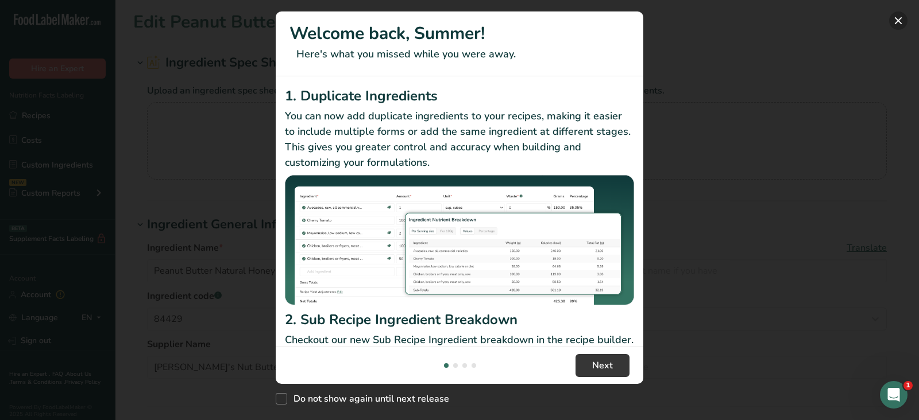
click at [901, 19] on button "New Features" at bounding box center [898, 20] width 18 height 18
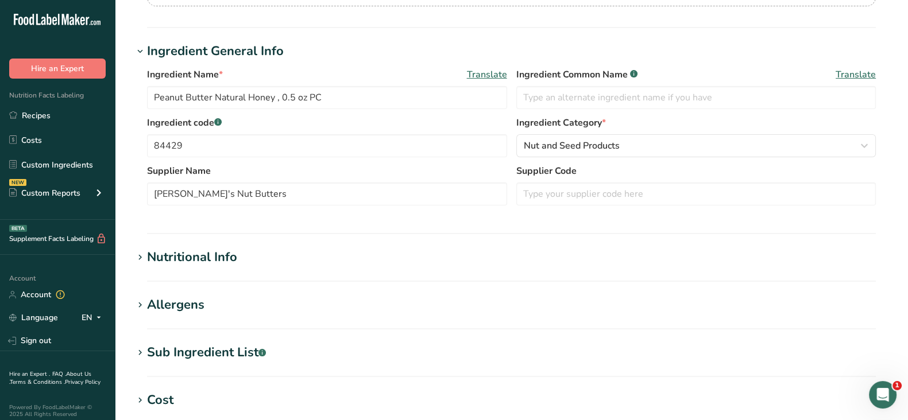
scroll to position [172, 0]
click at [220, 254] on div "Nutritional Info" at bounding box center [192, 258] width 90 height 19
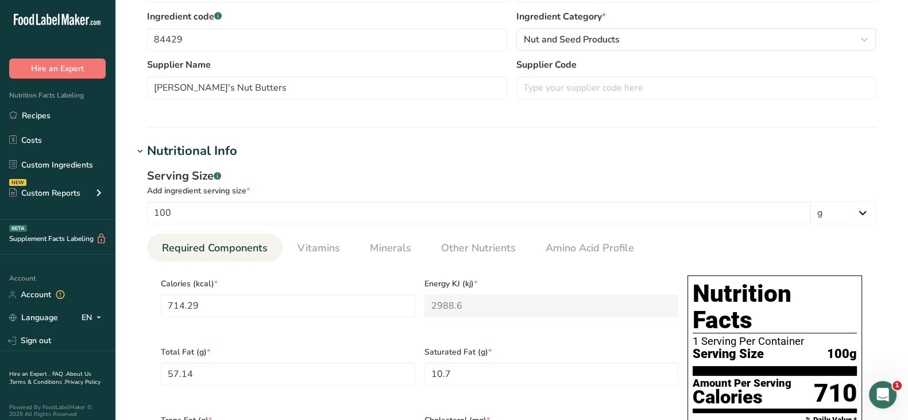
scroll to position [460, 0]
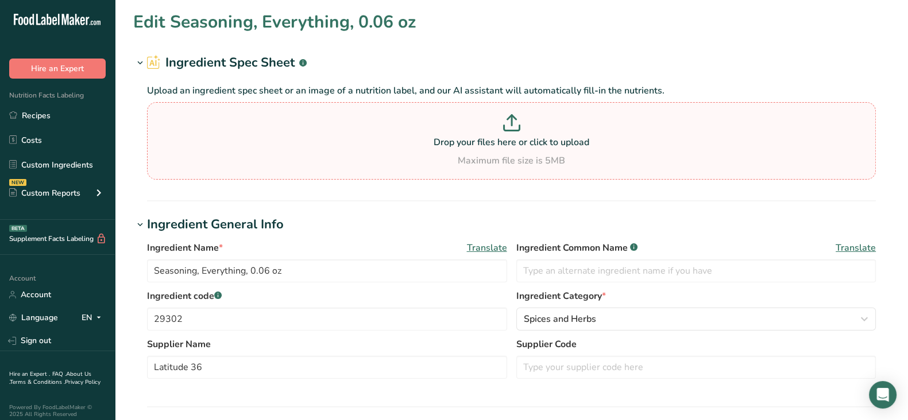
type input "440.67"
type KJ "1843.8"
type Fat "32.39"
type Fat "4.54"
type Fat "0"
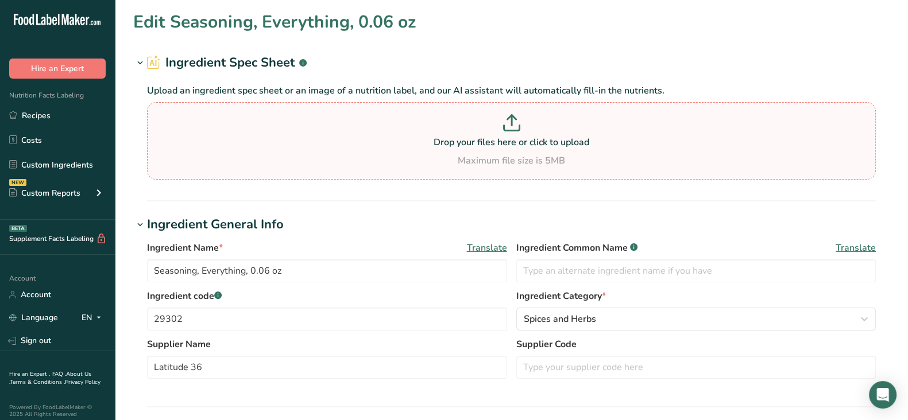
type input "0"
type input "6904.72"
type Carbohydrates "29.74"
type Fiber "11.17"
type Sugars "1.41"
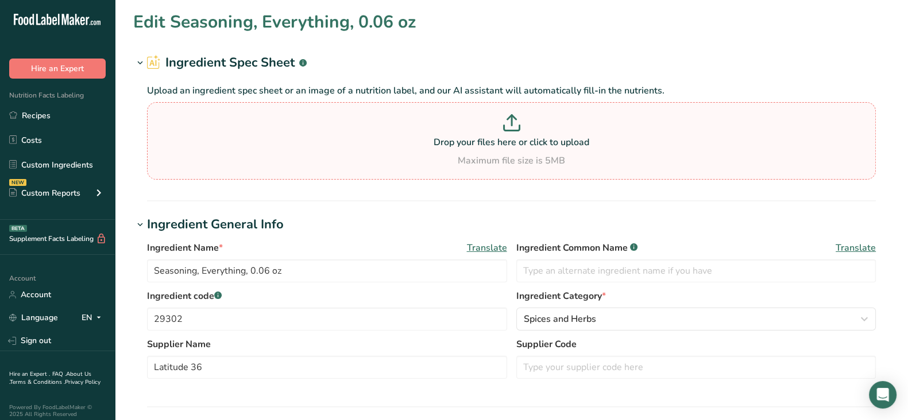
type Sugars "0"
type input "13.62"
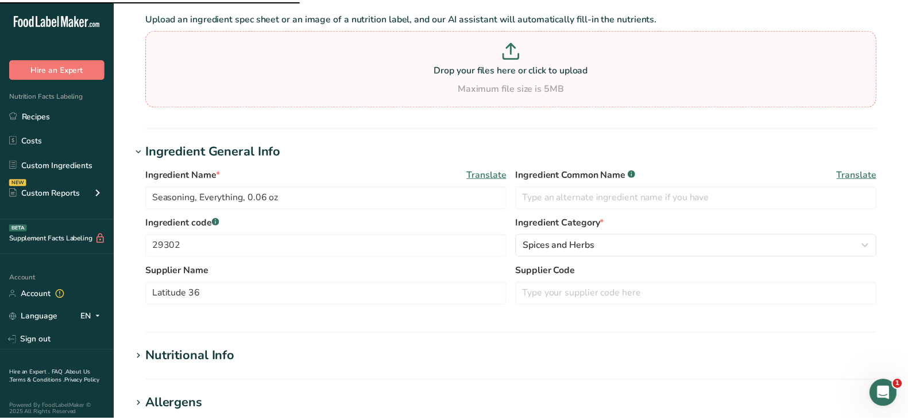
scroll to position [143, 0]
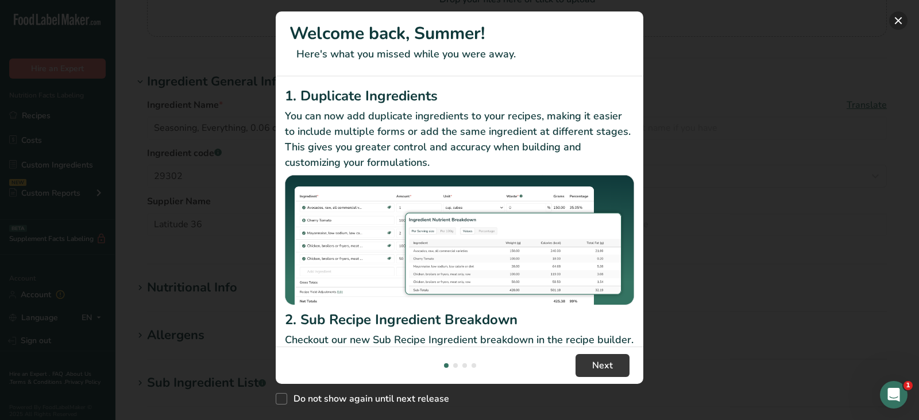
click at [896, 18] on button "New Features" at bounding box center [898, 20] width 18 height 18
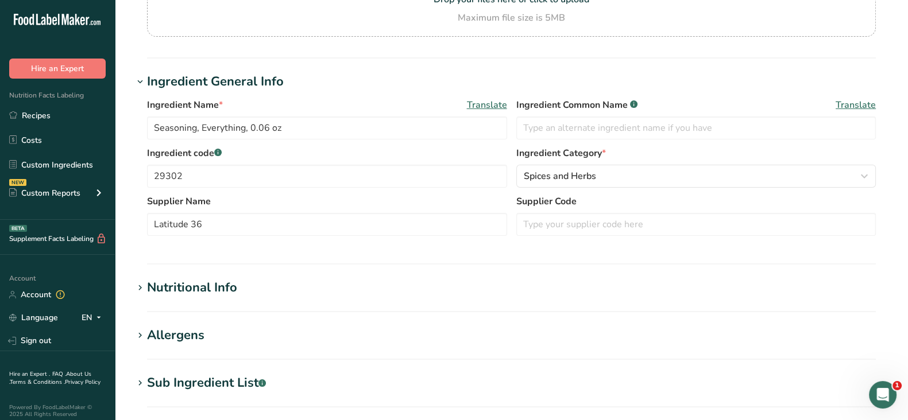
click at [186, 281] on div "Nutritional Info" at bounding box center [192, 288] width 90 height 19
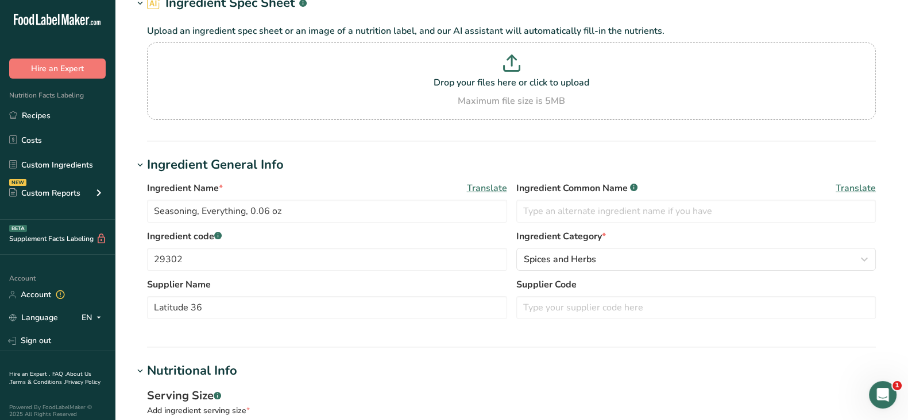
scroll to position [0, 0]
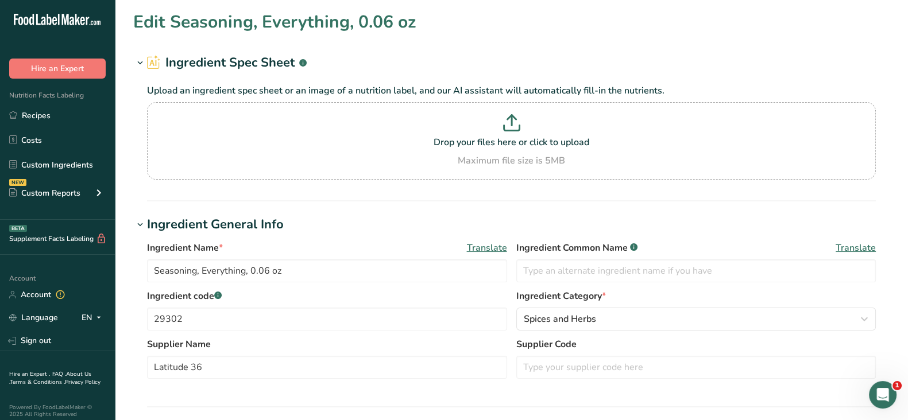
click at [699, 196] on section "Ingredient Spec Sheet .a-a{fill:#347362;}.b-a{fill:#fff;} Upload an ingredient …" at bounding box center [511, 127] width 757 height 148
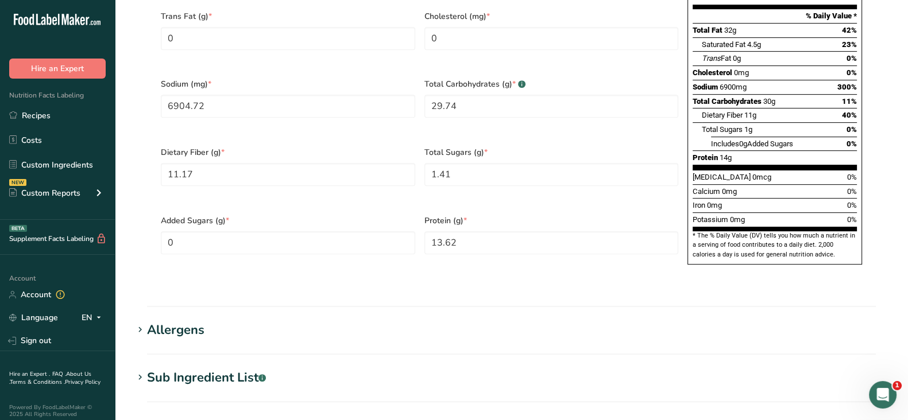
scroll to position [933, 0]
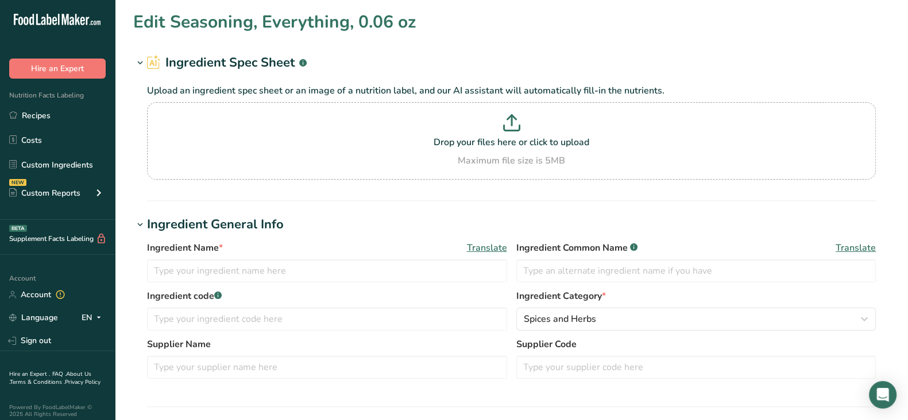
type input "Seasoning, Everything, 0.06 oz"
type input "29302"
type input "Latitude 36"
type input "100"
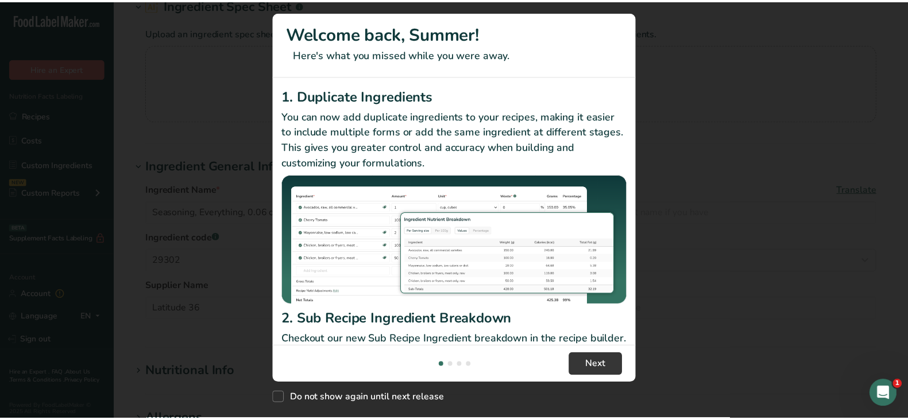
scroll to position [71, 0]
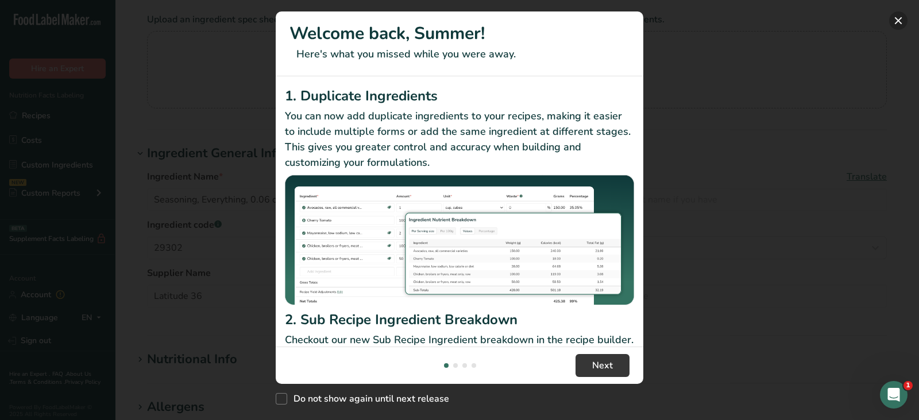
click at [898, 17] on button "New Features" at bounding box center [898, 20] width 18 height 18
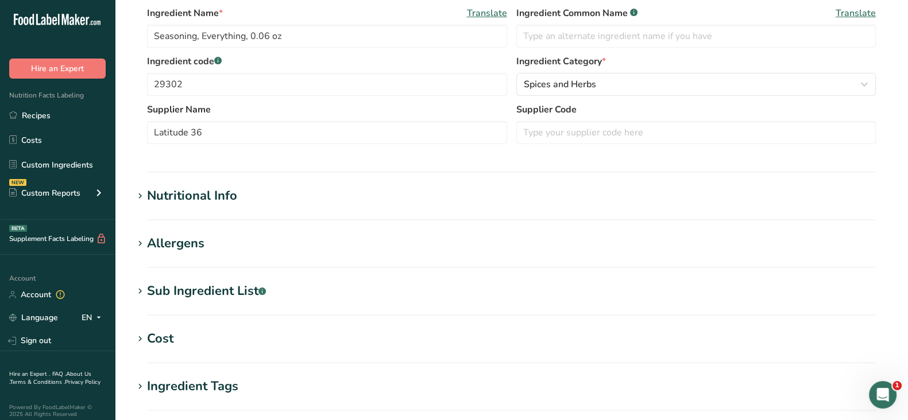
scroll to position [359, 0]
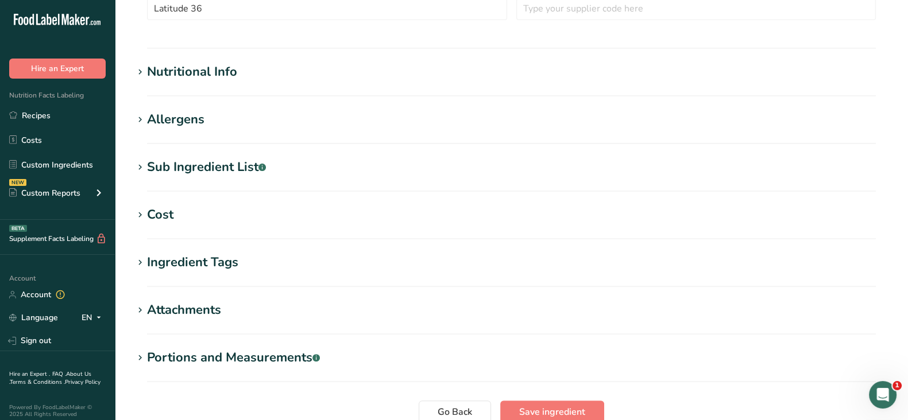
click at [157, 63] on div "Nutritional Info" at bounding box center [192, 72] width 90 height 19
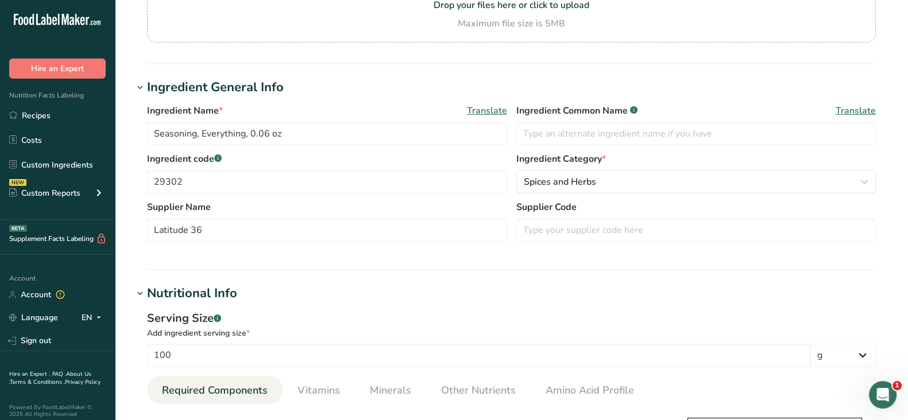
scroll to position [71, 0]
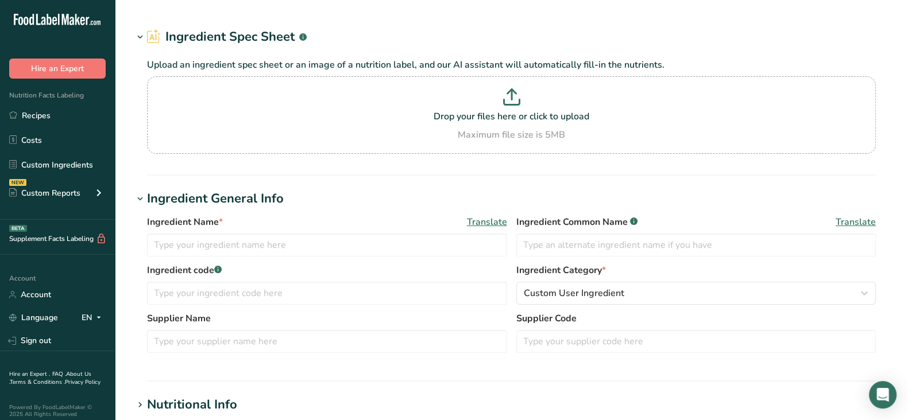
type input "Cheese, White Cheddar, Mild, 2oz per Slice"
type input "STK18093"
type input "[PERSON_NAME]"
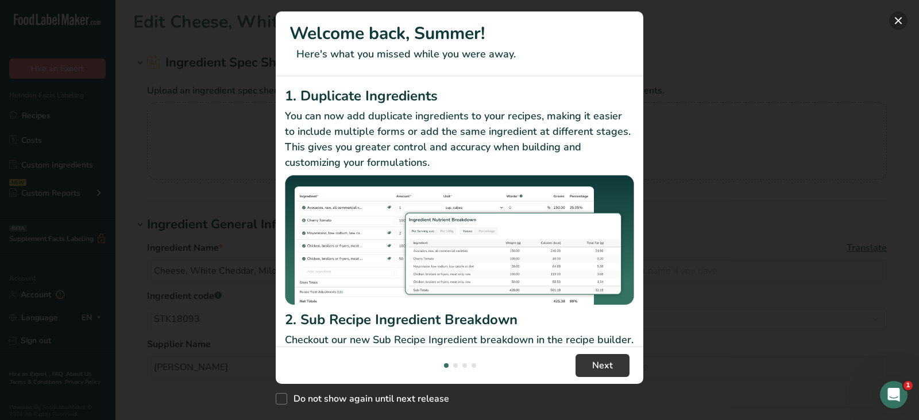
click at [897, 18] on button "New Features" at bounding box center [898, 20] width 18 height 18
